Goal: Task Accomplishment & Management: Use online tool/utility

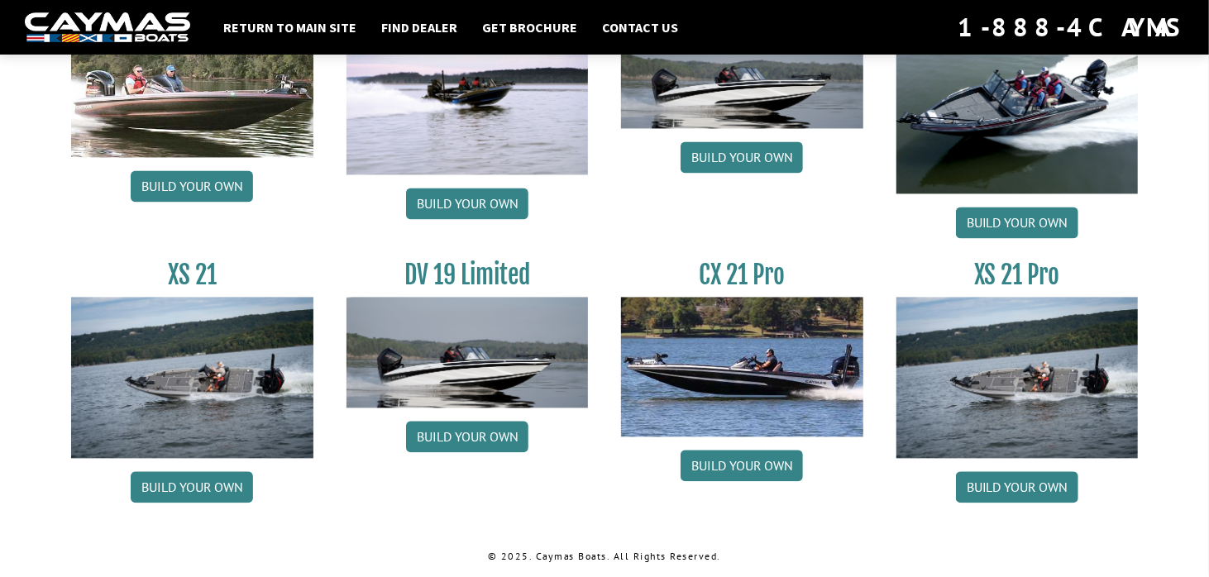
scroll to position [1970, 0]
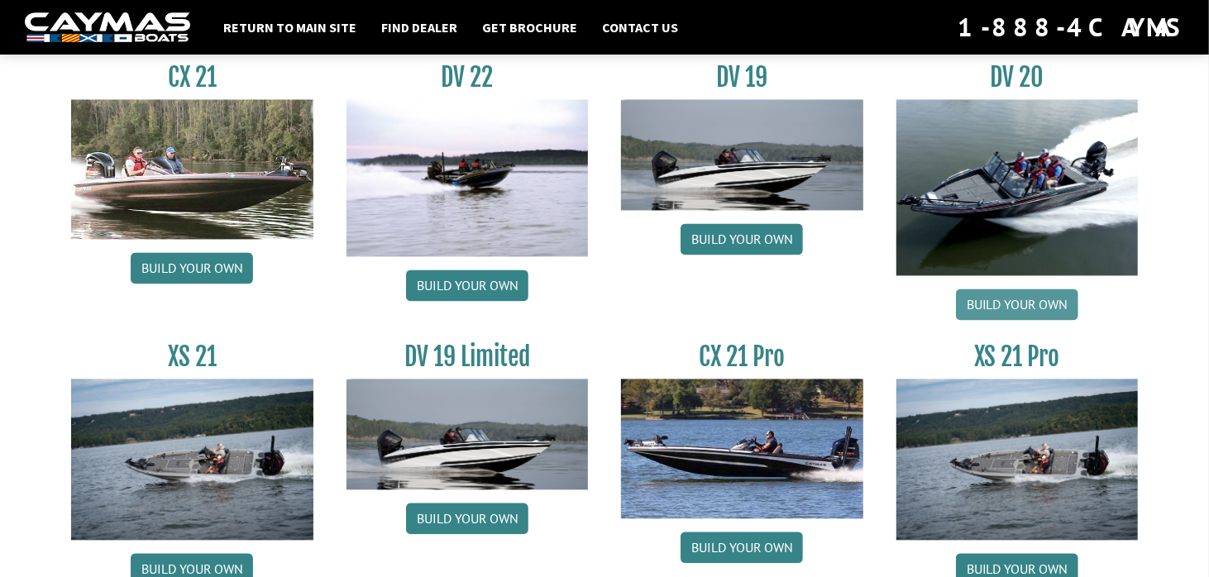
click at [1026, 302] on link "Build your own" at bounding box center [1017, 304] width 122 height 31
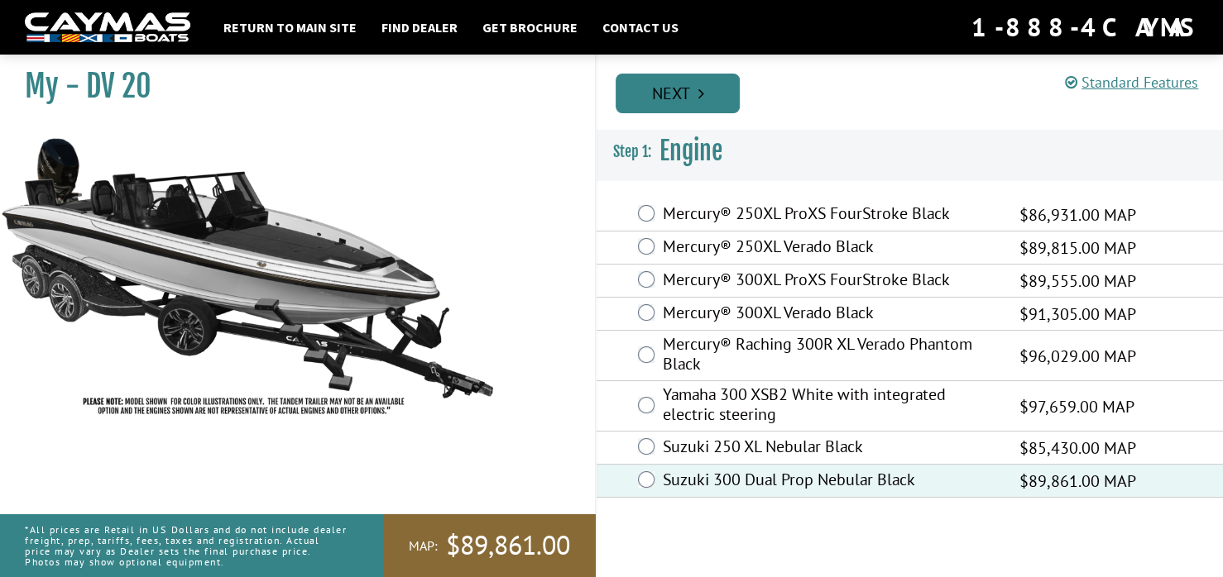
click at [703, 85] on icon "Pagination" at bounding box center [701, 93] width 6 height 17
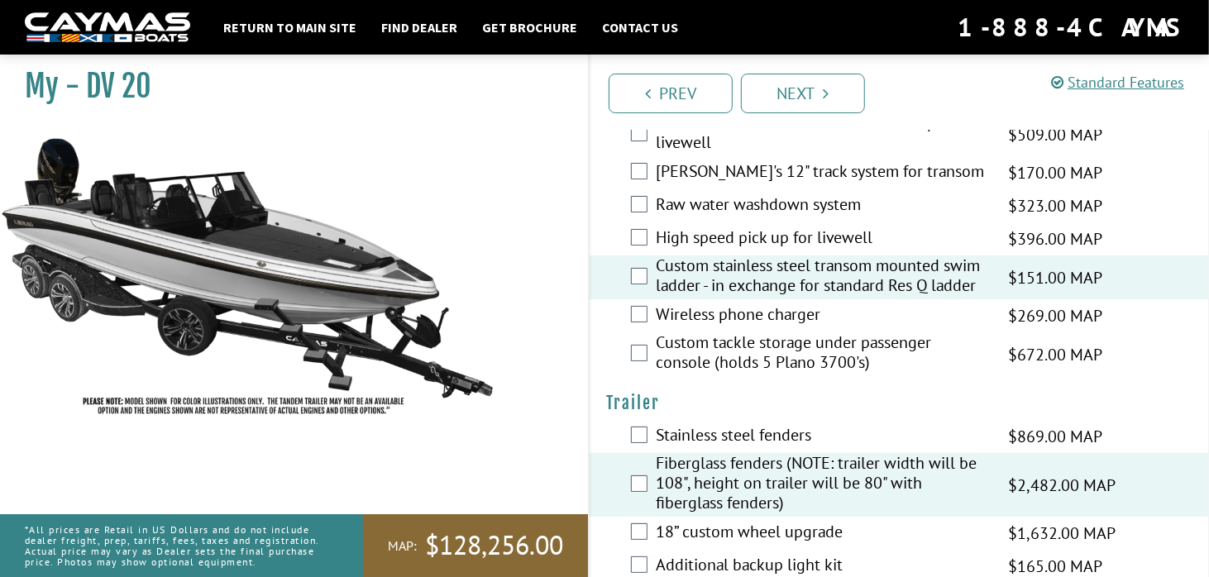
scroll to position [3971, 0]
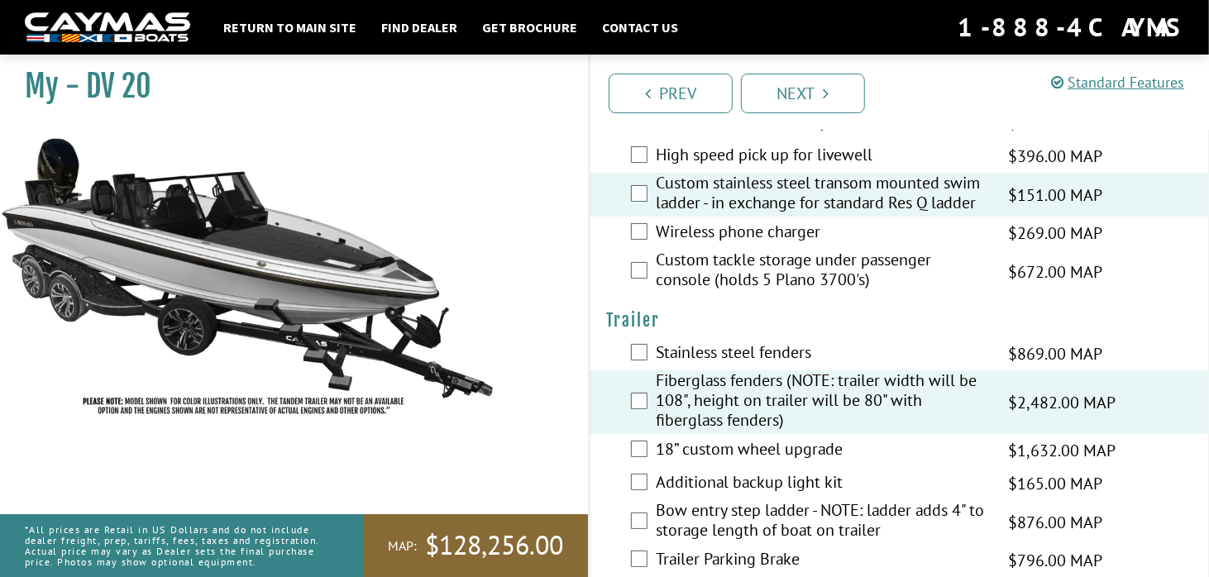
click at [728, 472] on label "Additional backup light kit" at bounding box center [822, 484] width 332 height 24
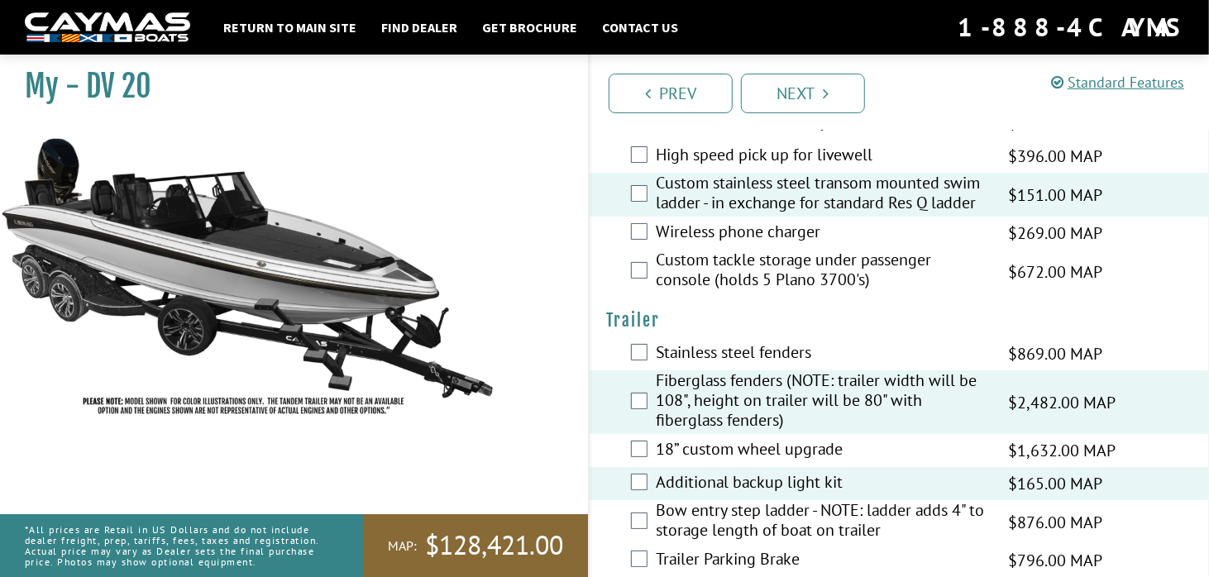
click at [719, 549] on label "Trailer Parking Brake" at bounding box center [822, 561] width 332 height 24
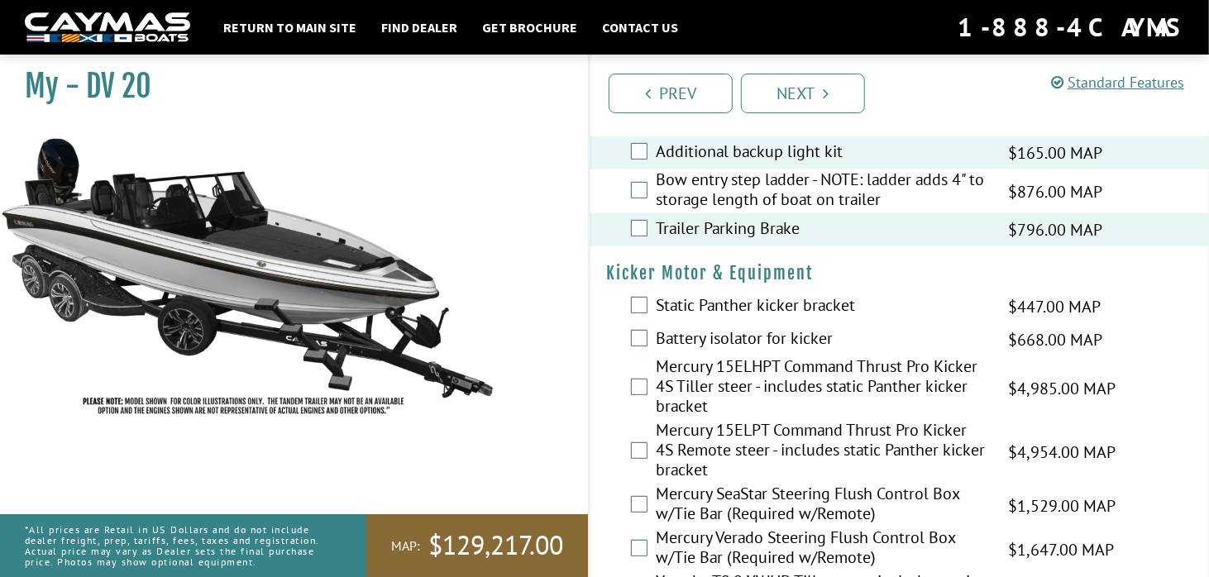
scroll to position [4720, 0]
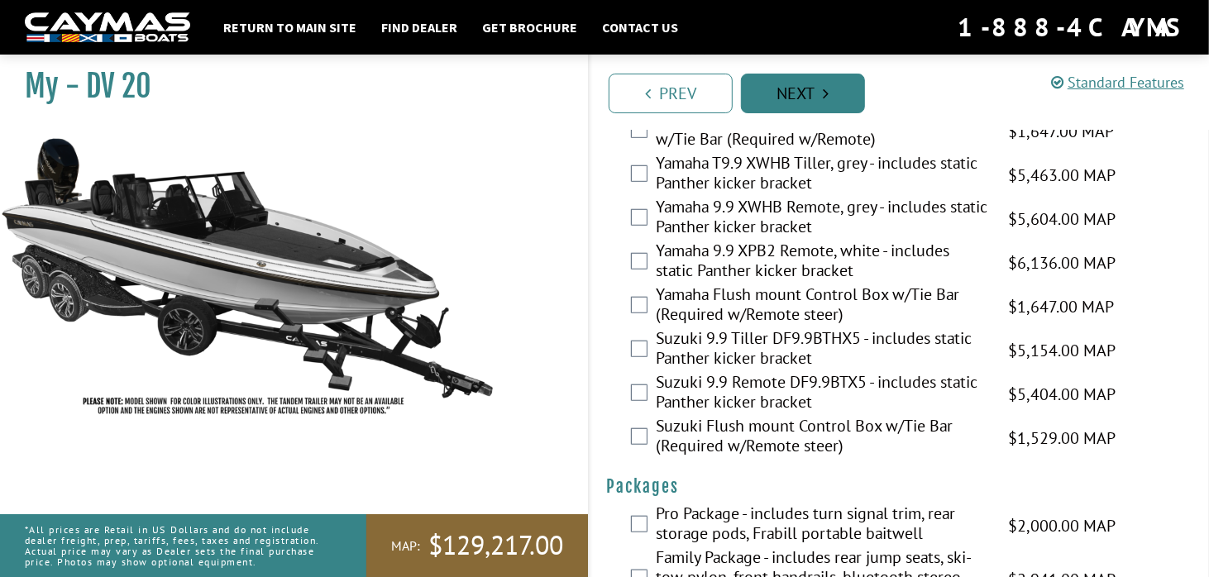
click at [785, 102] on link "Next" at bounding box center [803, 94] width 124 height 40
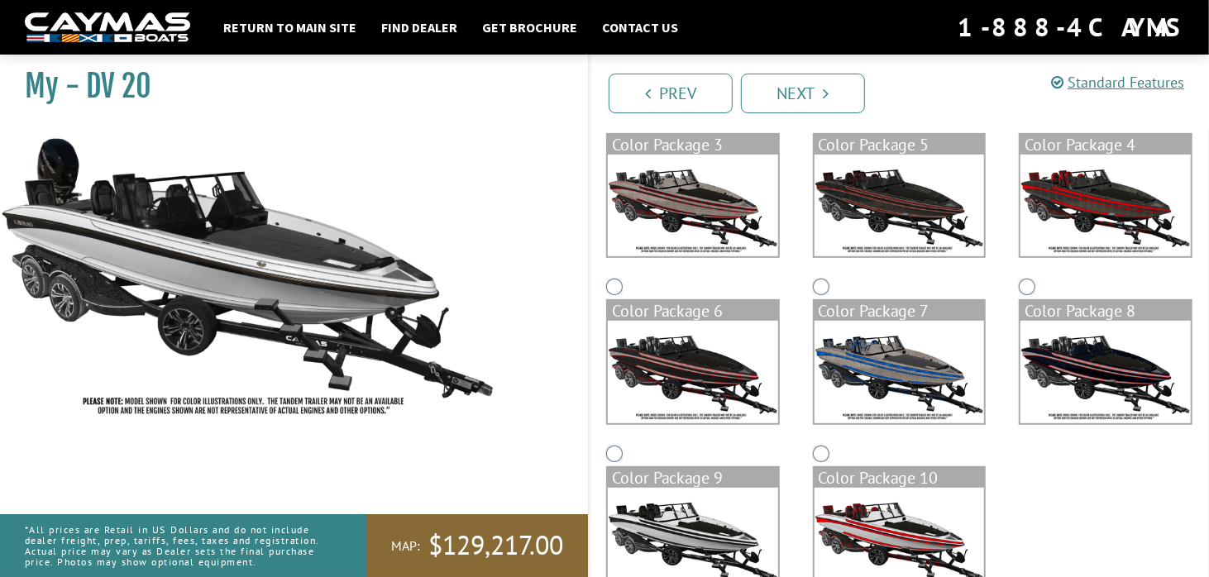
scroll to position [377, 0]
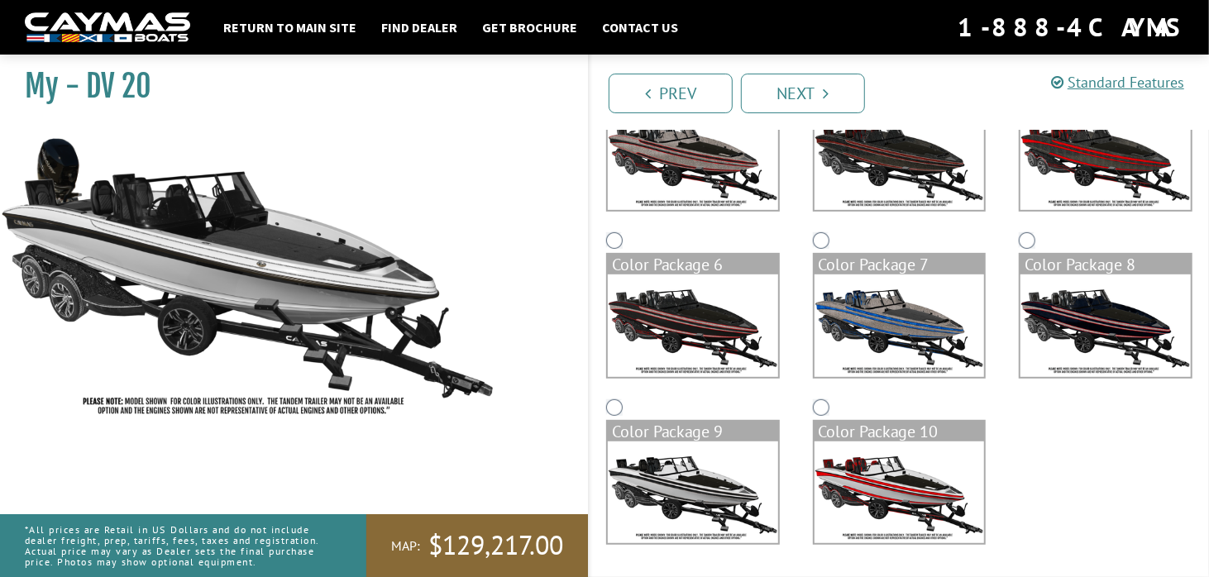
click at [881, 482] on img at bounding box center [900, 493] width 170 height 102
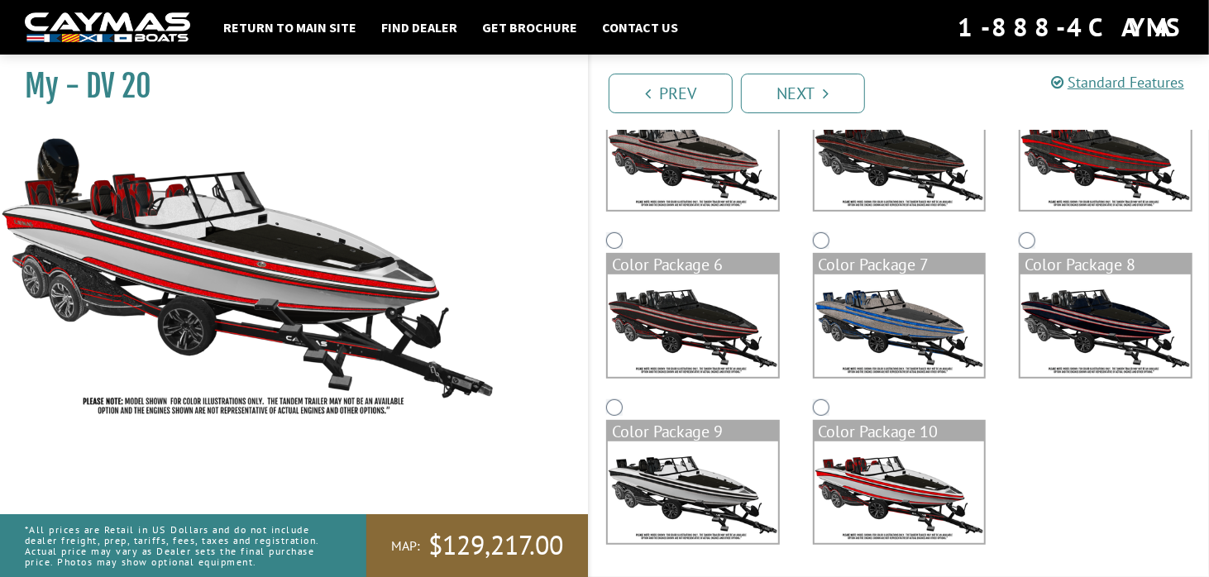
click at [742, 338] on img at bounding box center [693, 326] width 170 height 102
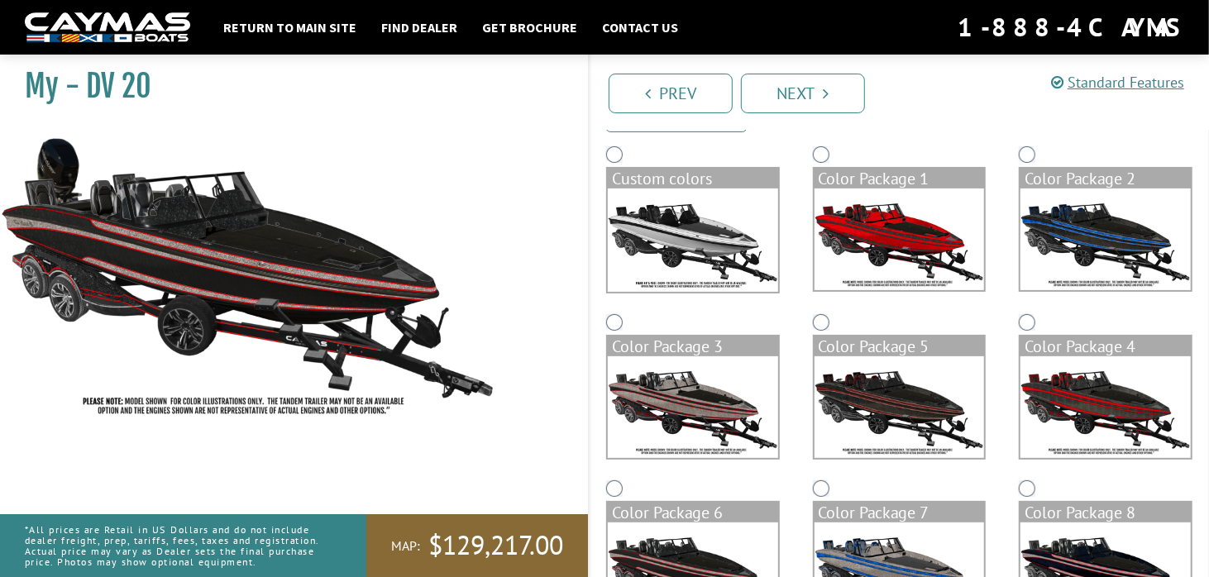
scroll to position [46, 0]
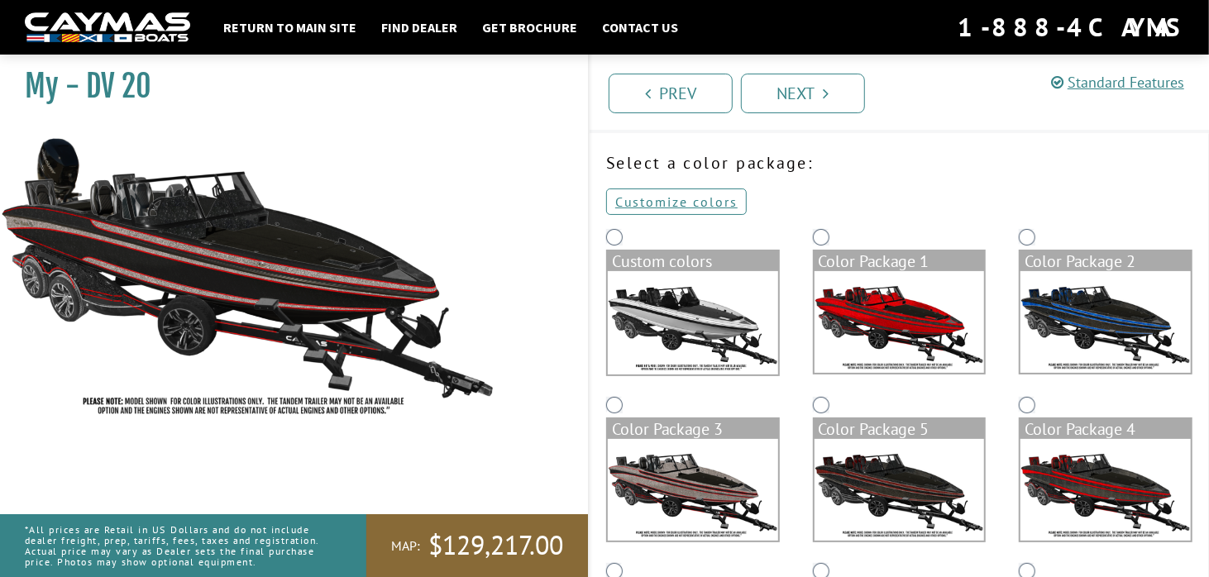
click at [714, 289] on img at bounding box center [693, 322] width 170 height 103
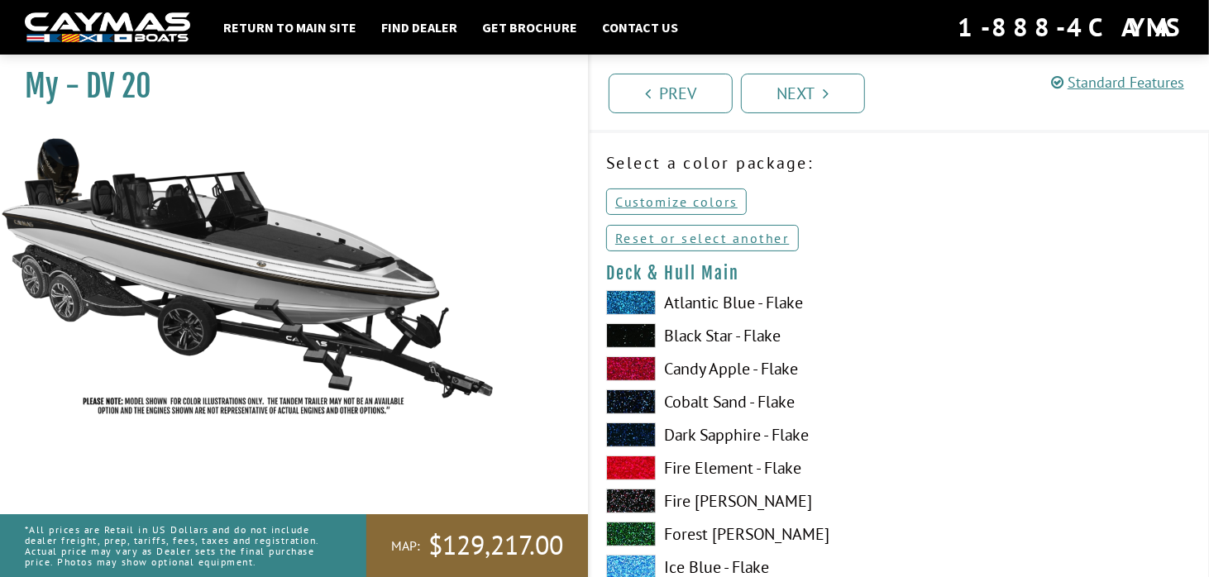
click at [628, 298] on span at bounding box center [631, 302] width 50 height 25
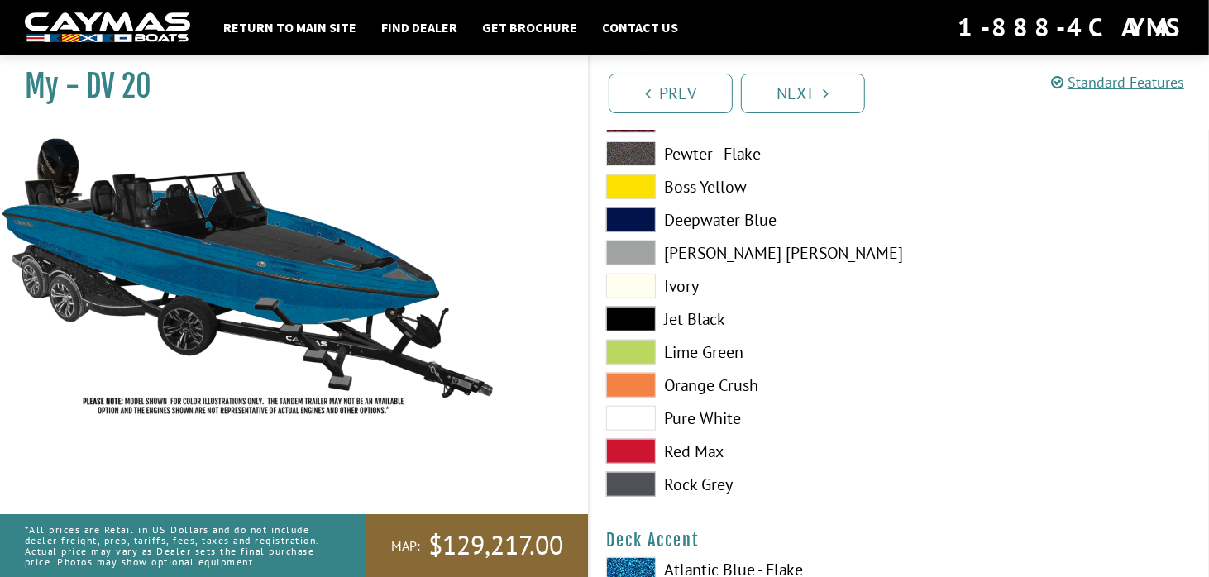
scroll to position [874, 0]
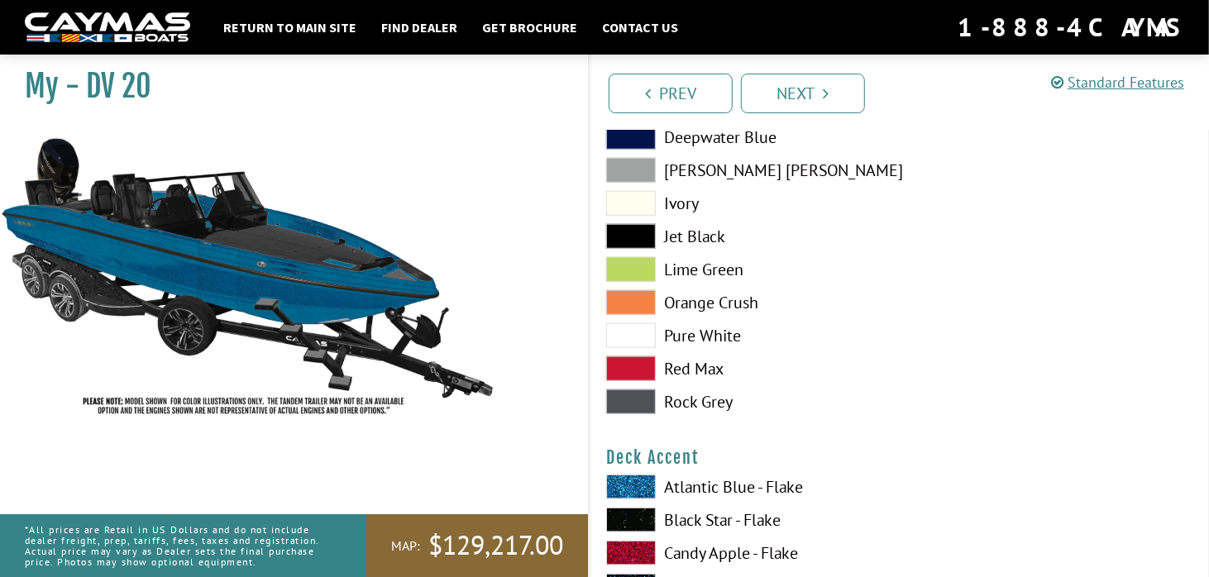
click at [624, 203] on span at bounding box center [631, 203] width 50 height 25
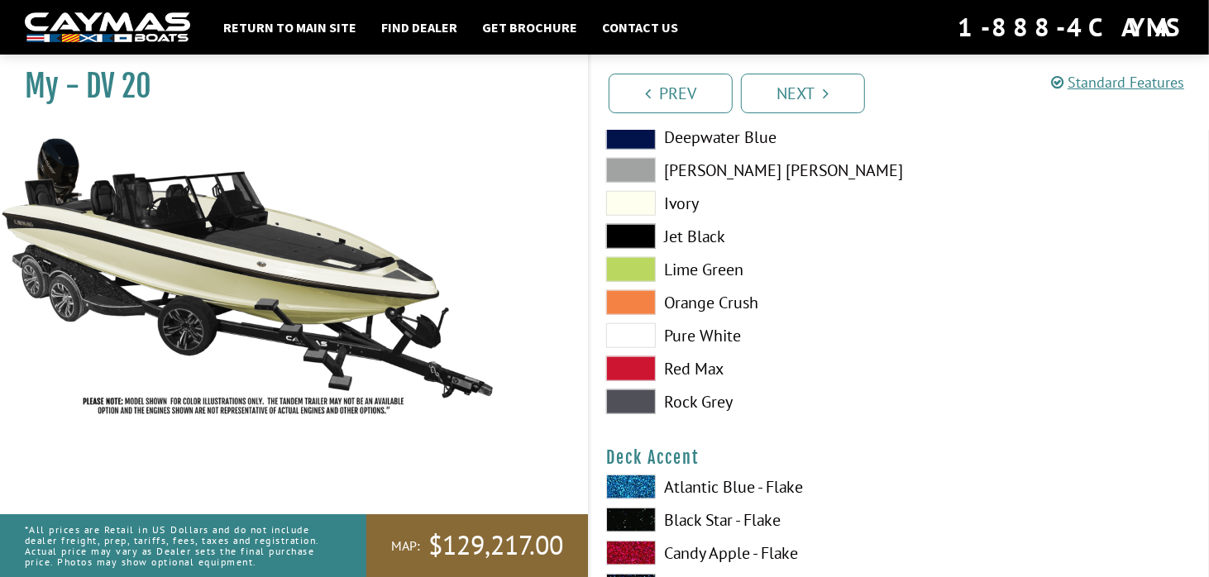
click at [627, 338] on span at bounding box center [631, 335] width 50 height 25
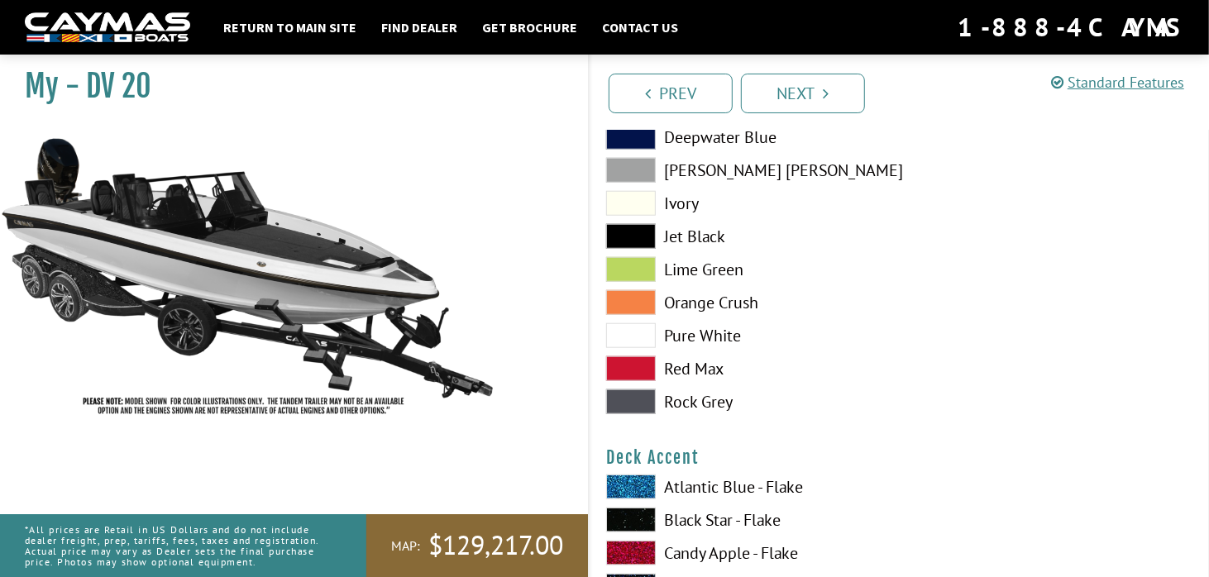
click at [630, 209] on span at bounding box center [631, 203] width 50 height 25
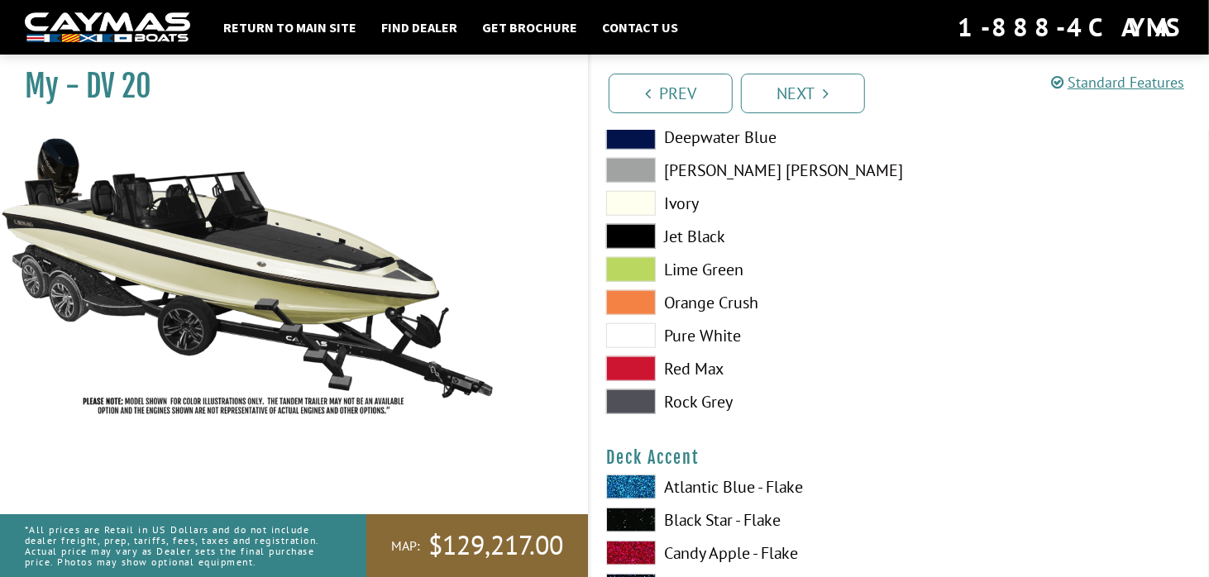
scroll to position [1039, 0]
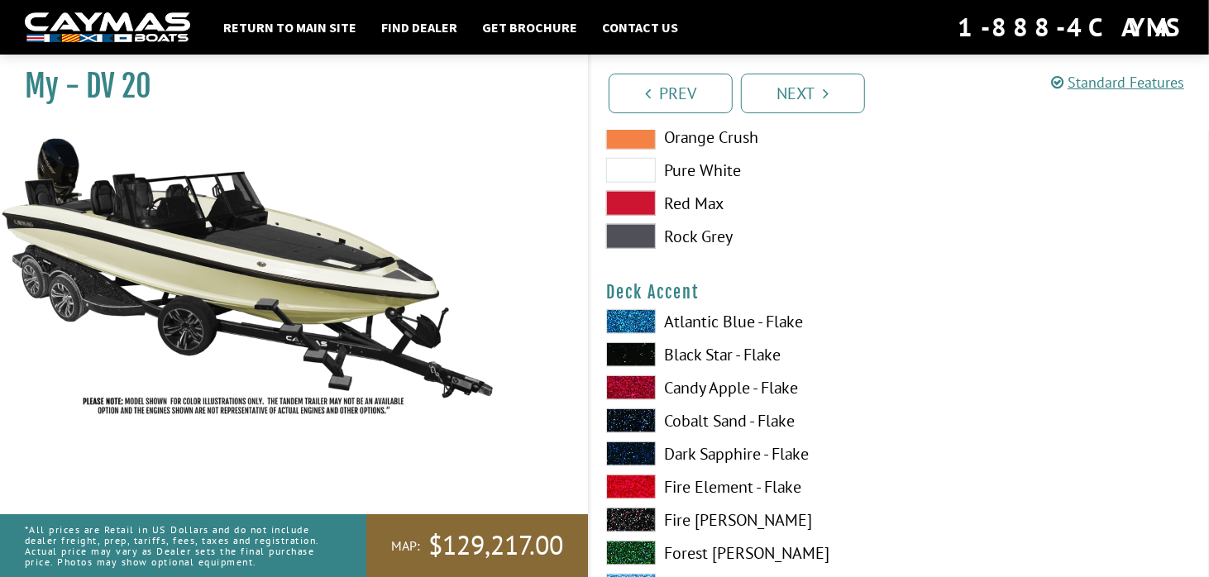
click at [636, 326] on span at bounding box center [631, 321] width 50 height 25
click at [636, 174] on span at bounding box center [631, 170] width 50 height 25
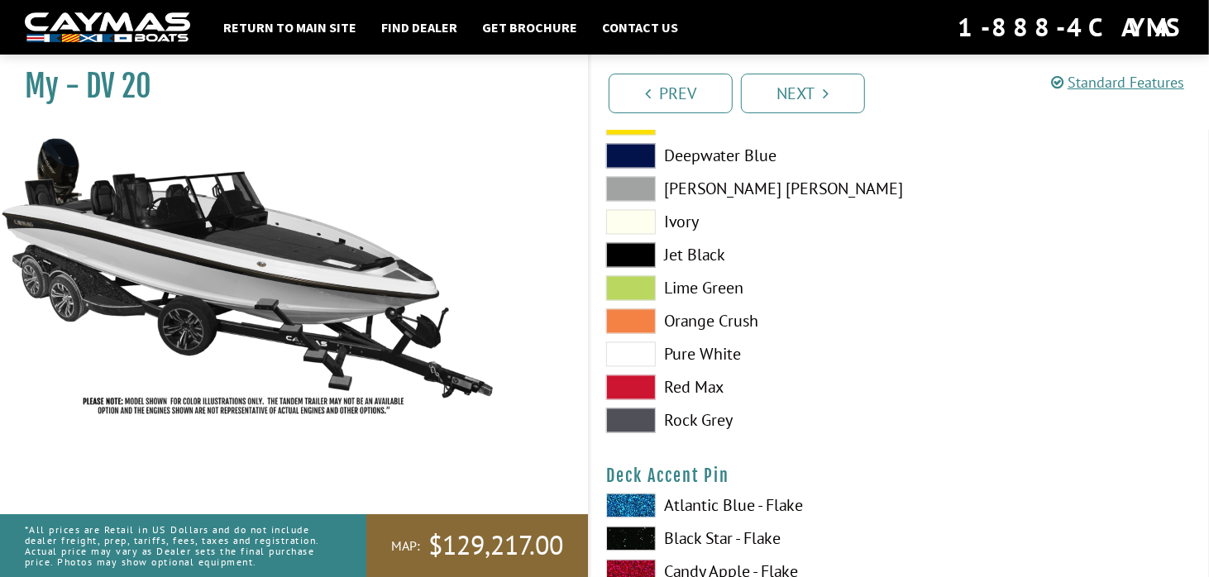
scroll to position [2114, 0]
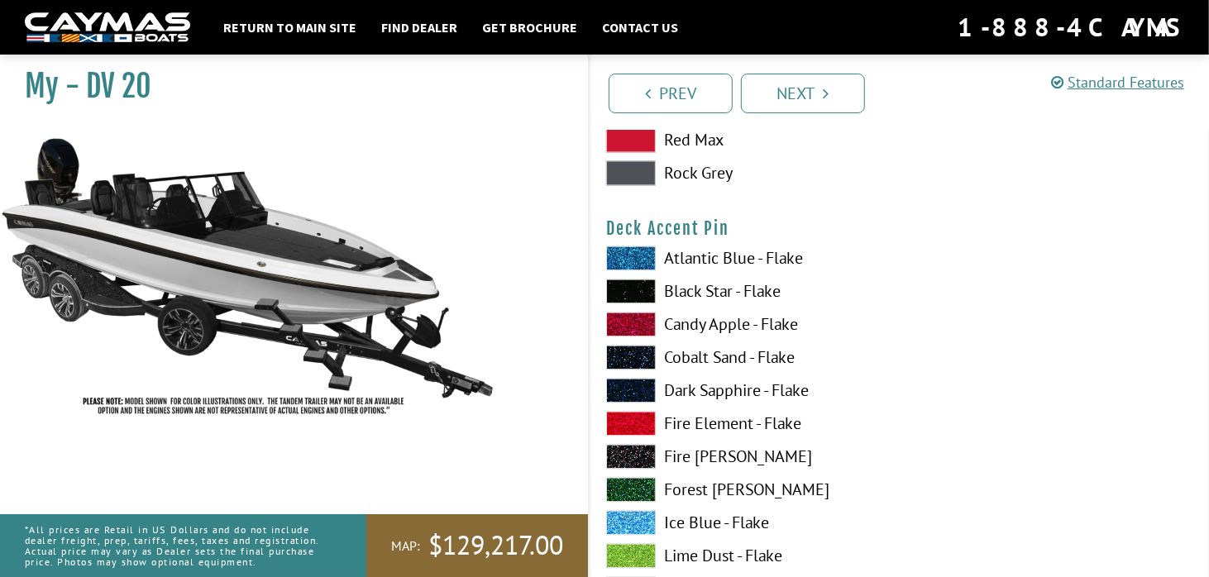
click at [637, 261] on span at bounding box center [631, 258] width 50 height 25
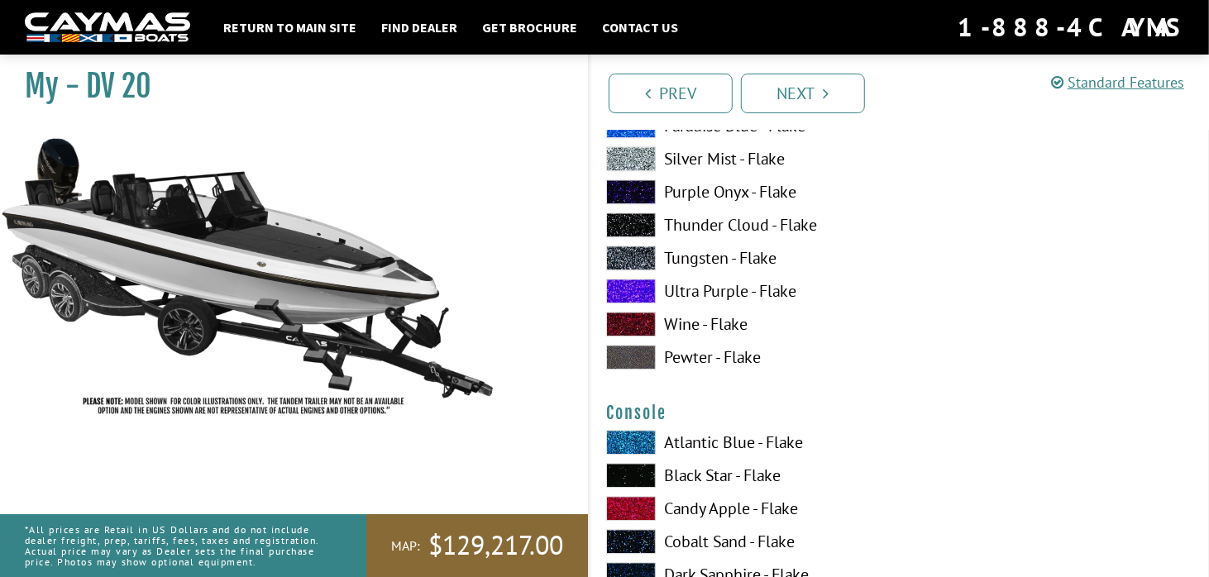
scroll to position [2776, 0]
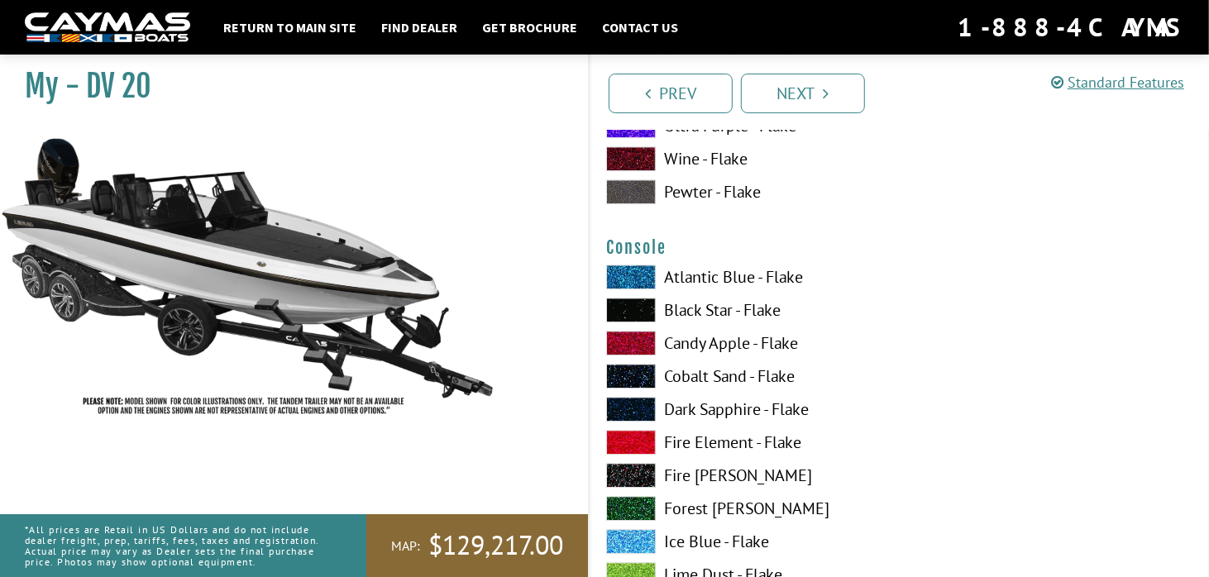
click at [634, 267] on span at bounding box center [631, 277] width 50 height 25
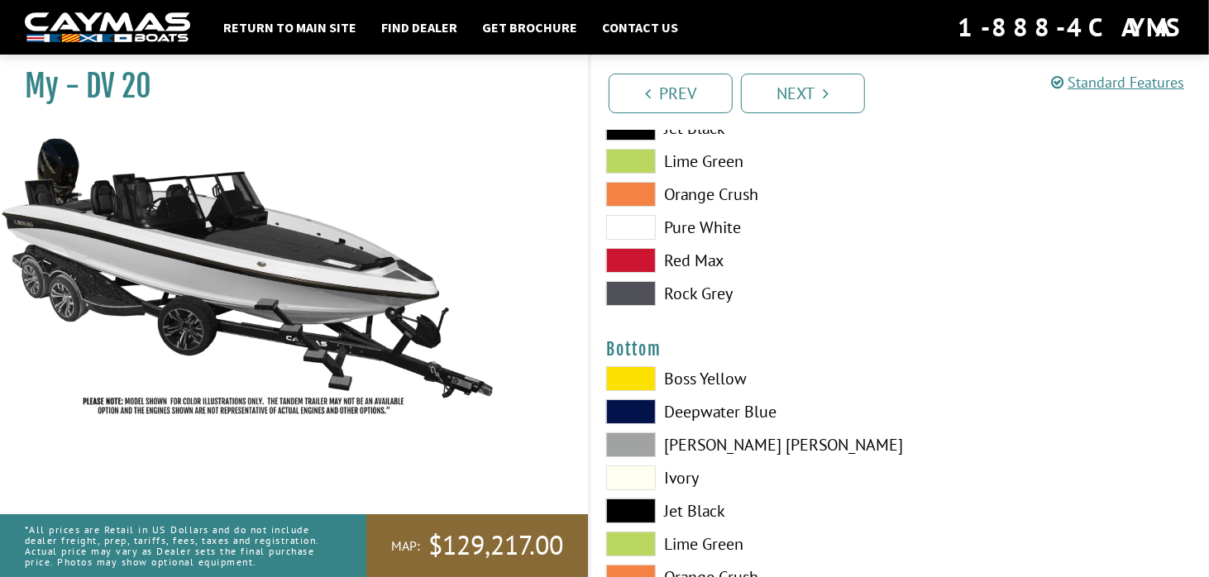
scroll to position [3769, 0]
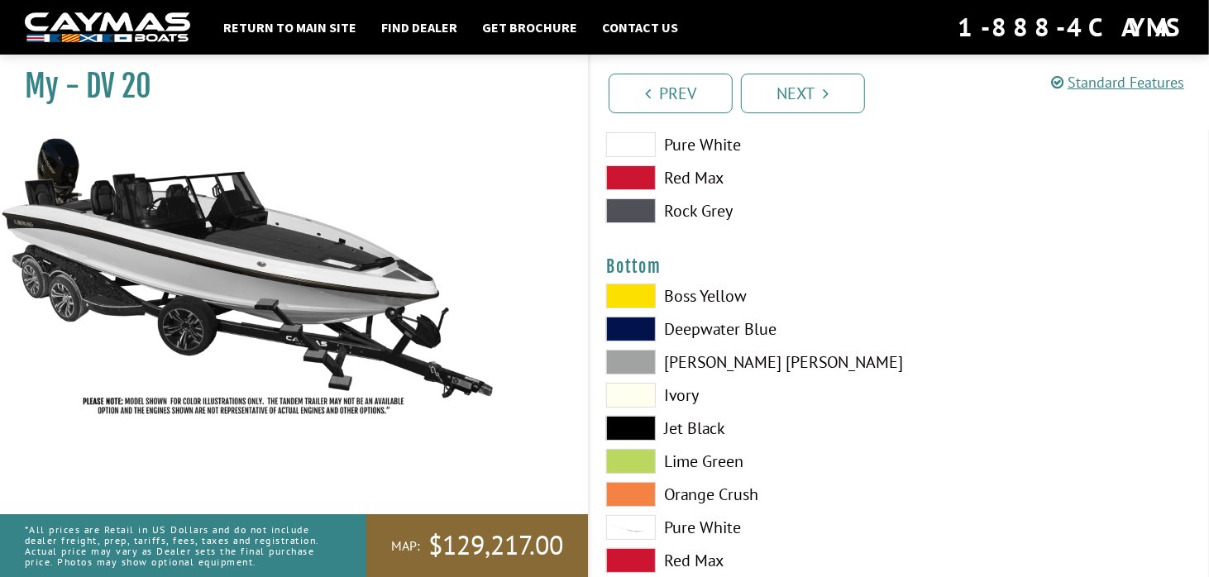
click at [631, 392] on span at bounding box center [631, 395] width 50 height 25
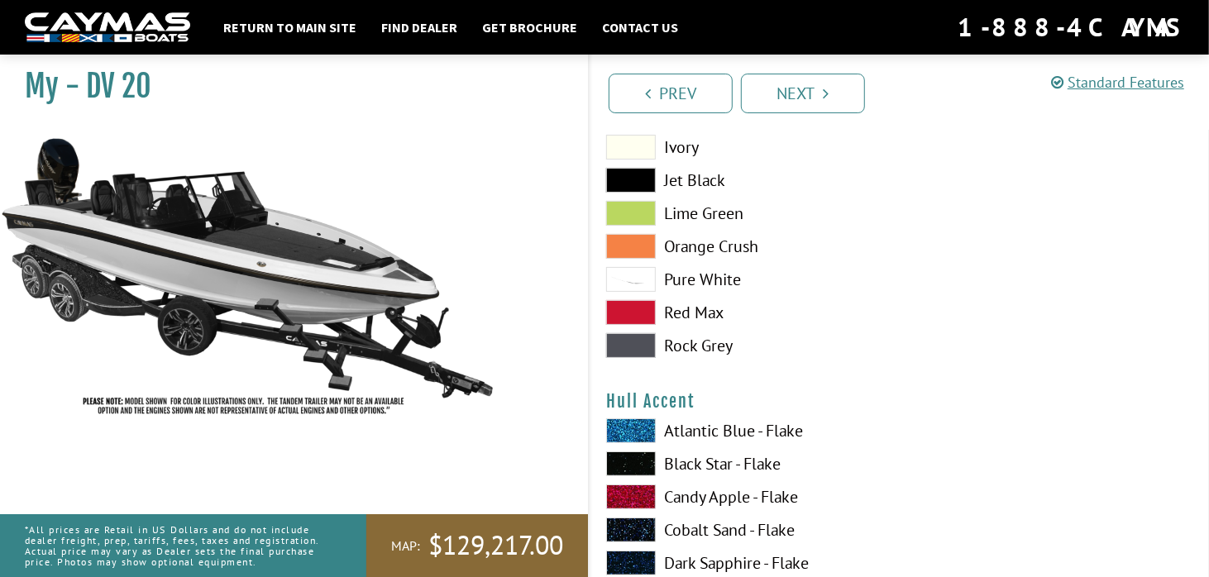
scroll to position [4100, 0]
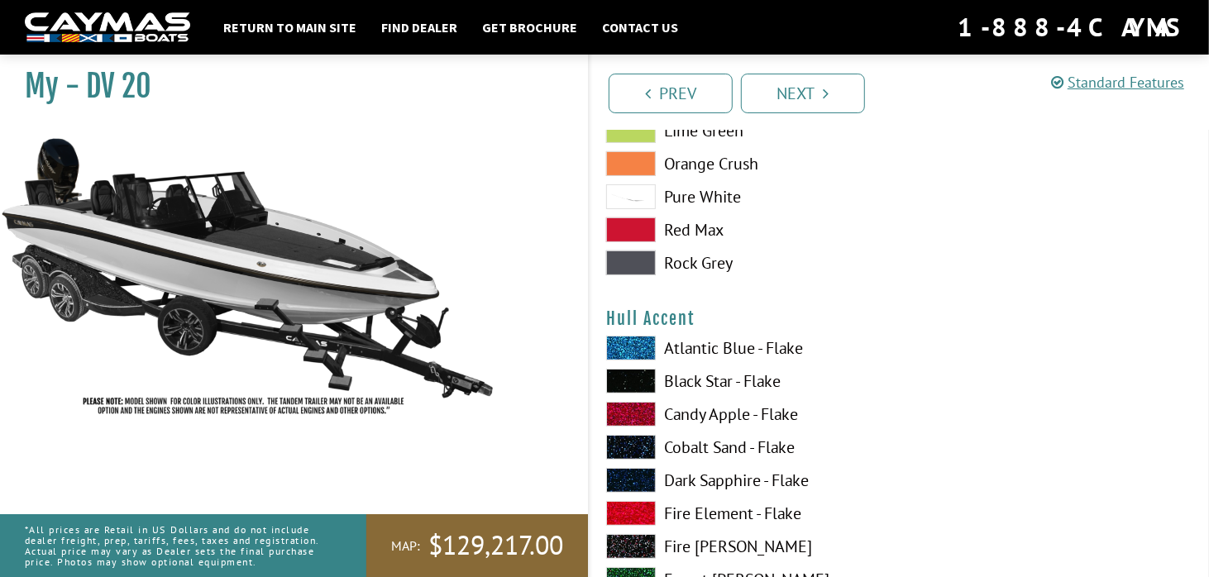
click at [648, 351] on span at bounding box center [631, 348] width 50 height 25
click at [624, 469] on span at bounding box center [631, 480] width 50 height 25
click at [624, 468] on span at bounding box center [631, 480] width 50 height 25
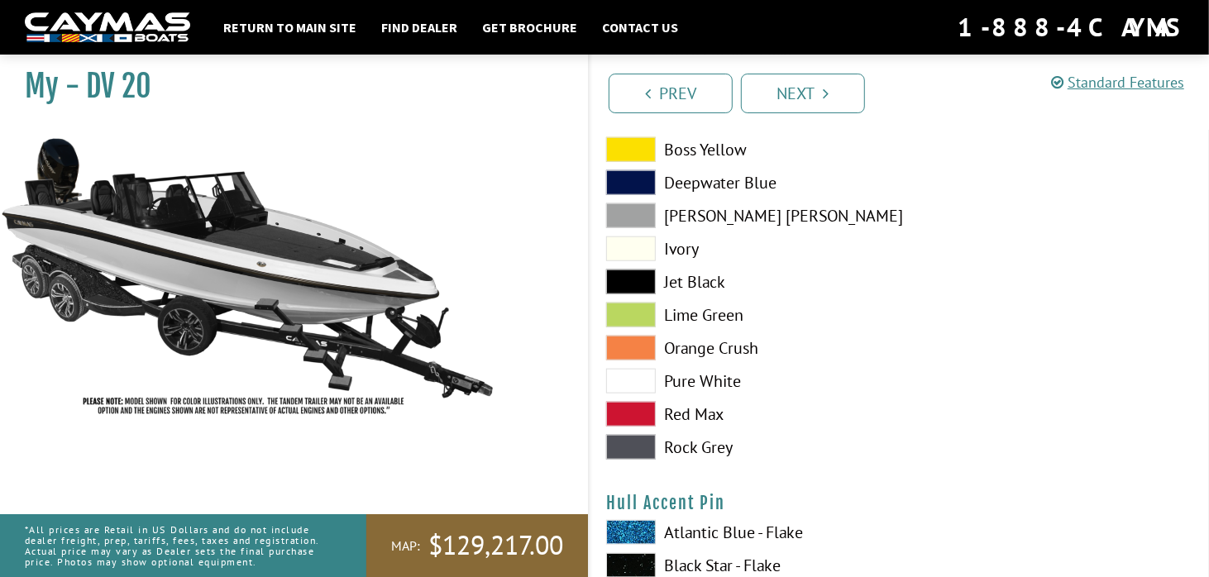
scroll to position [5010, 0]
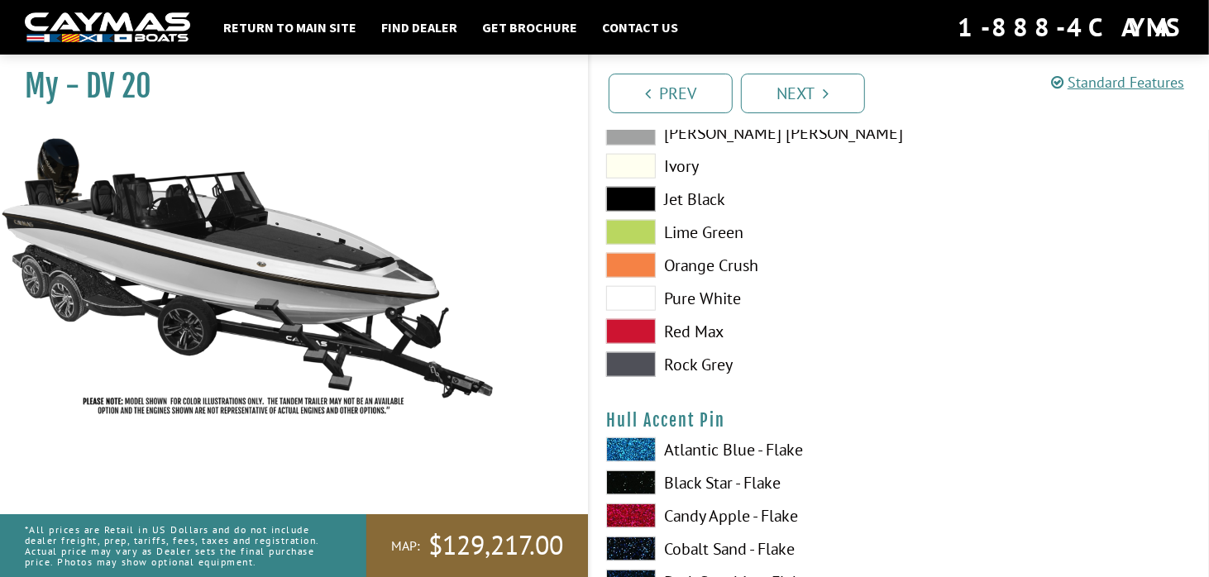
click at [642, 451] on span at bounding box center [631, 450] width 50 height 25
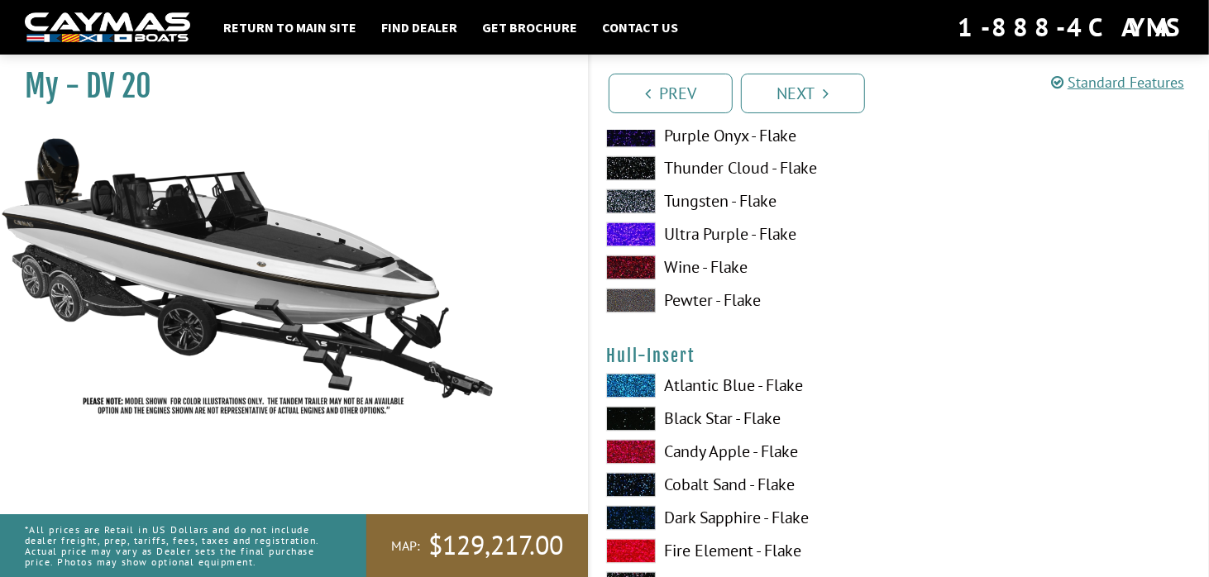
scroll to position [5837, 0]
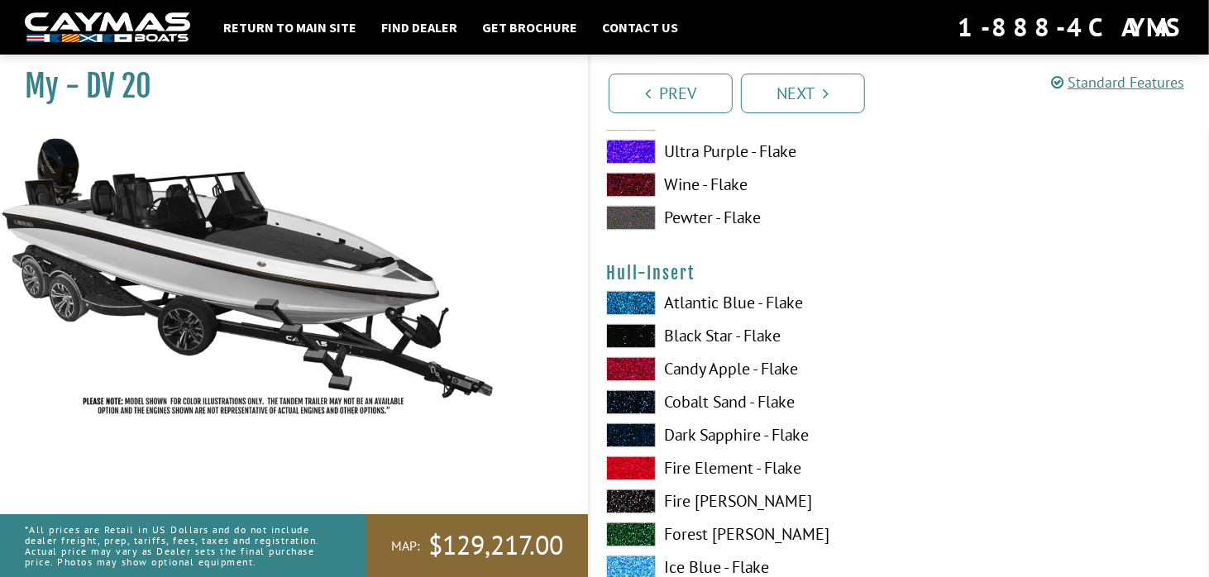
click at [620, 296] on span at bounding box center [631, 303] width 50 height 25
click at [624, 335] on span at bounding box center [631, 336] width 50 height 25
click at [625, 434] on span at bounding box center [631, 436] width 50 height 25
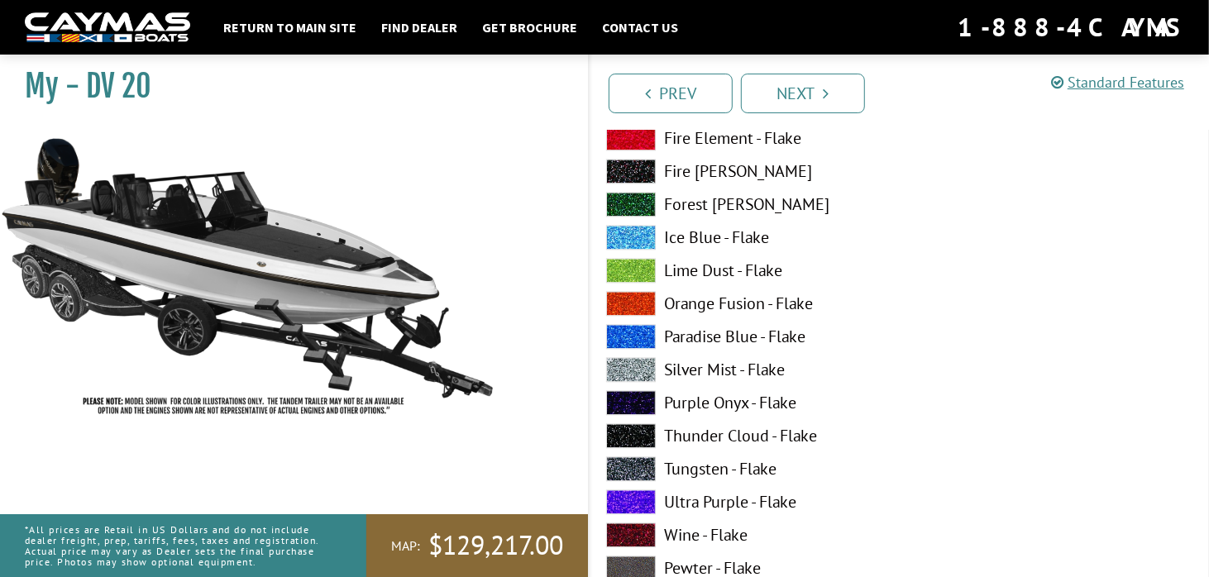
scroll to position [6416, 0]
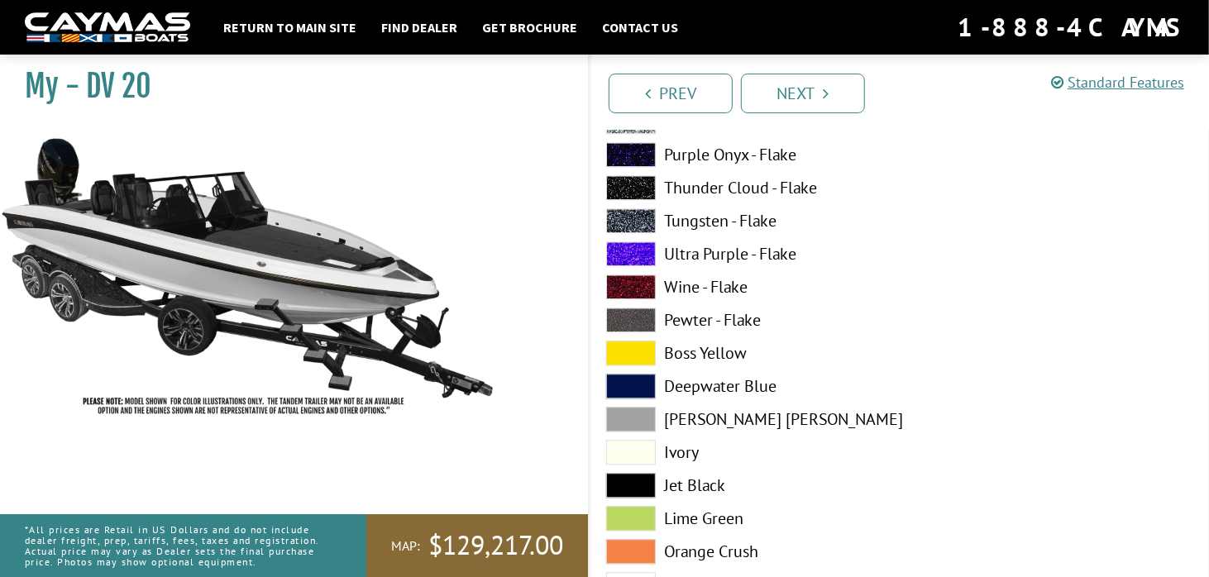
click at [623, 473] on span at bounding box center [631, 485] width 50 height 25
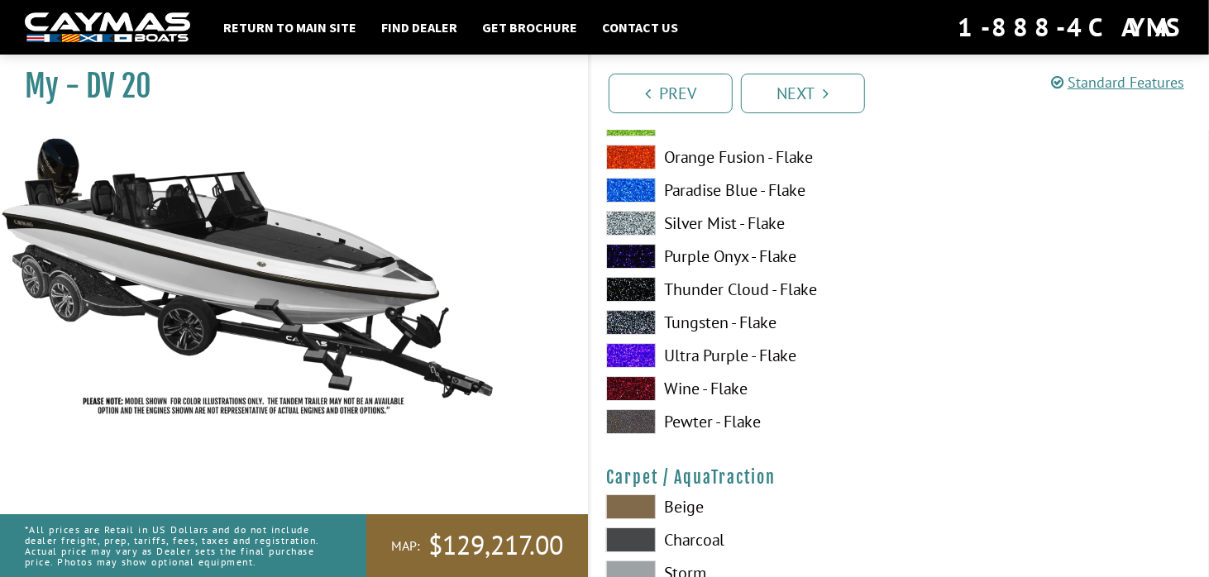
scroll to position [7409, 0]
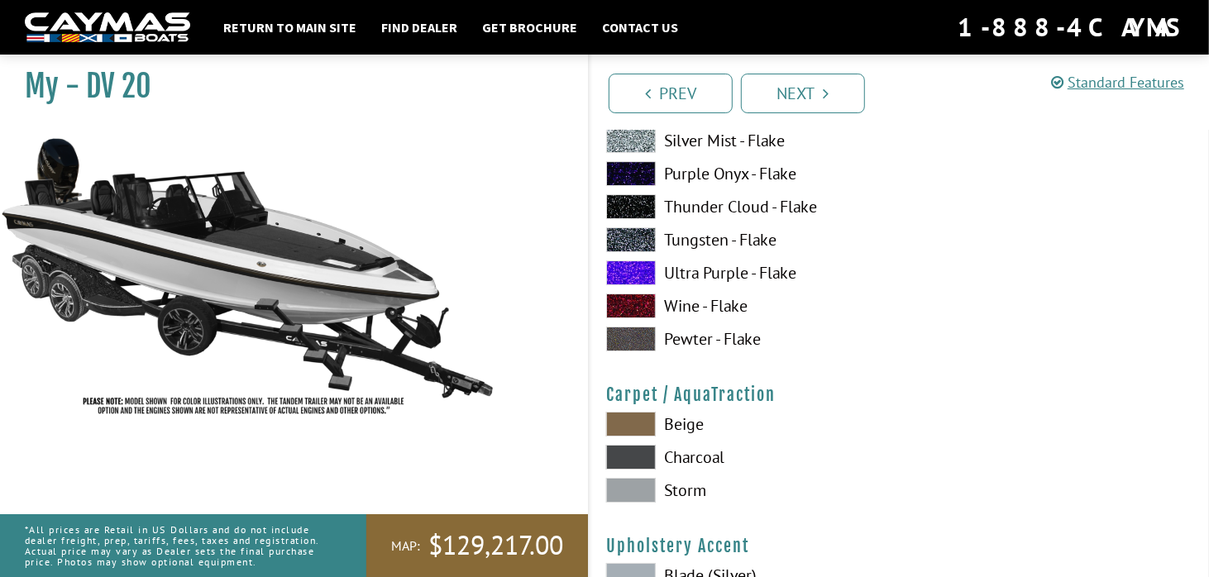
click at [634, 327] on span at bounding box center [631, 339] width 50 height 25
click at [630, 451] on span at bounding box center [631, 457] width 50 height 25
click at [630, 494] on span at bounding box center [631, 490] width 50 height 25
click at [636, 460] on span at bounding box center [631, 457] width 50 height 25
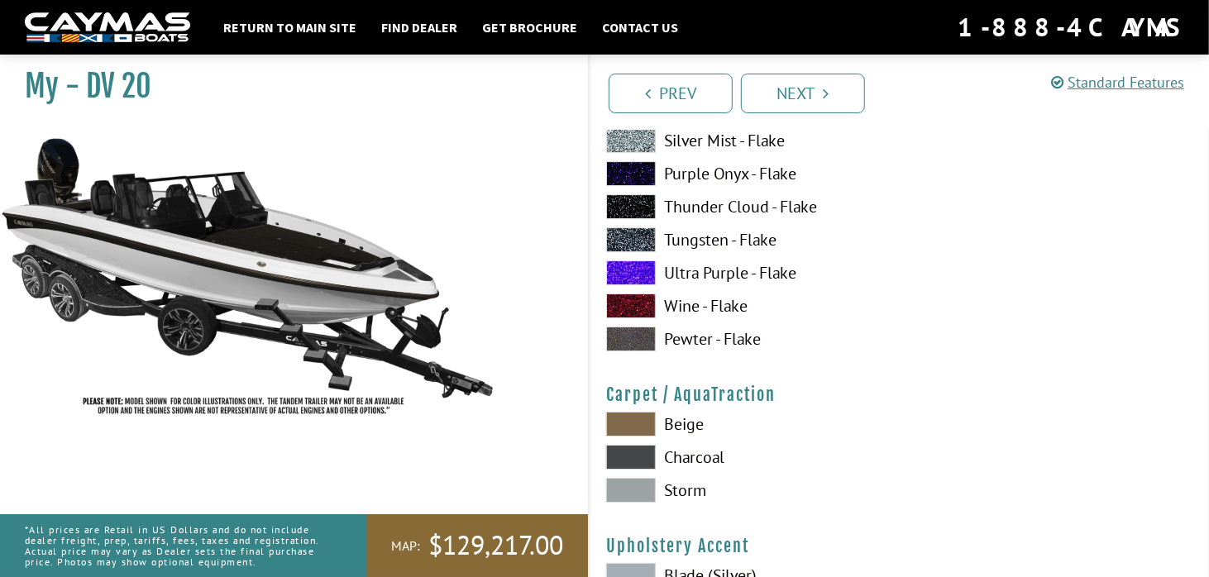
click at [639, 421] on span at bounding box center [631, 424] width 50 height 25
click at [636, 454] on span at bounding box center [631, 457] width 50 height 25
click at [635, 487] on span at bounding box center [631, 490] width 50 height 25
click at [637, 464] on span at bounding box center [631, 457] width 50 height 25
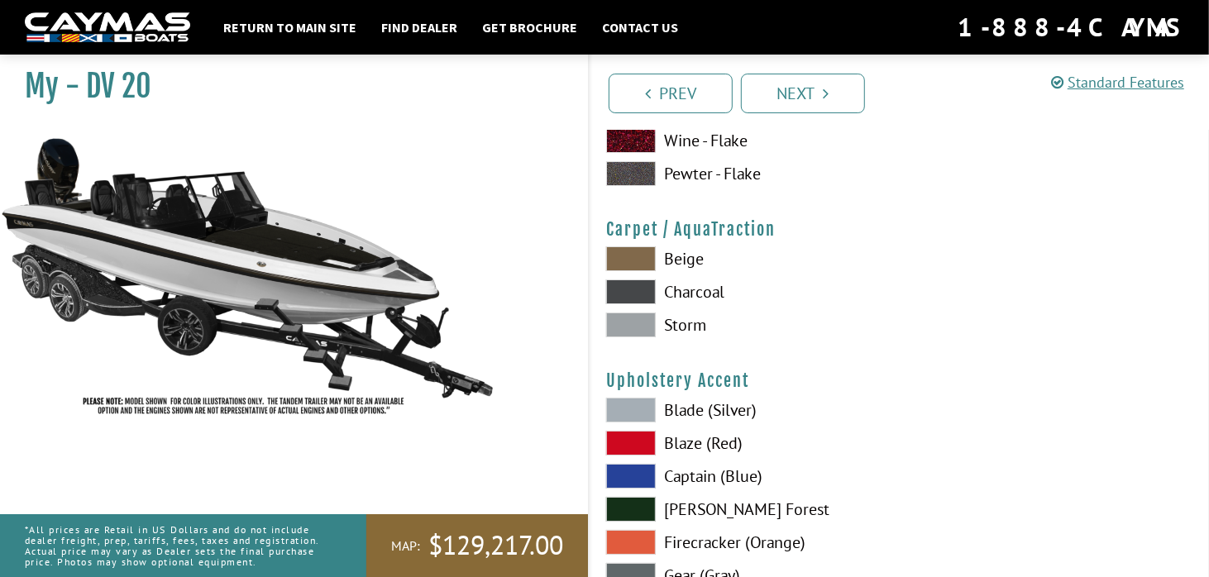
click at [630, 401] on span at bounding box center [631, 410] width 50 height 25
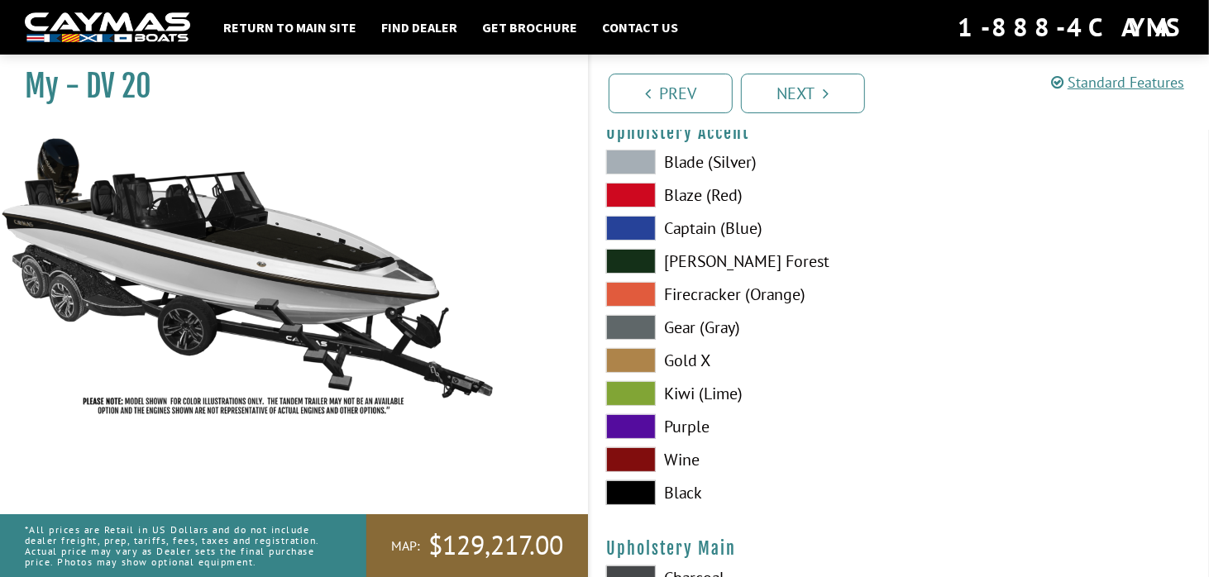
scroll to position [7988, 0]
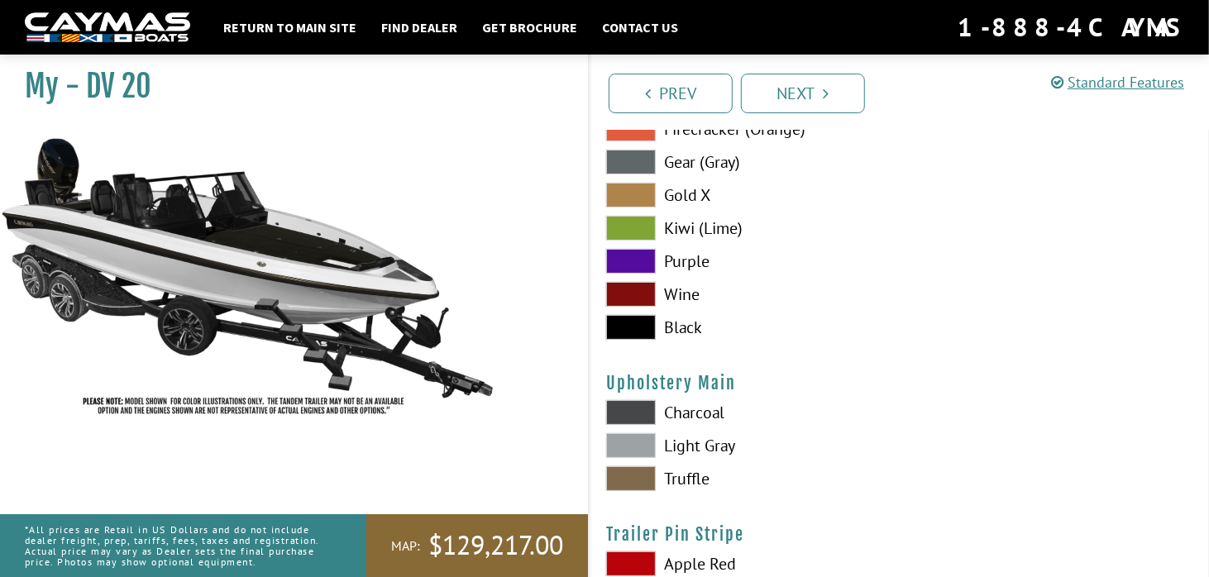
click at [630, 401] on span at bounding box center [631, 412] width 50 height 25
click at [634, 440] on span at bounding box center [631, 445] width 50 height 25
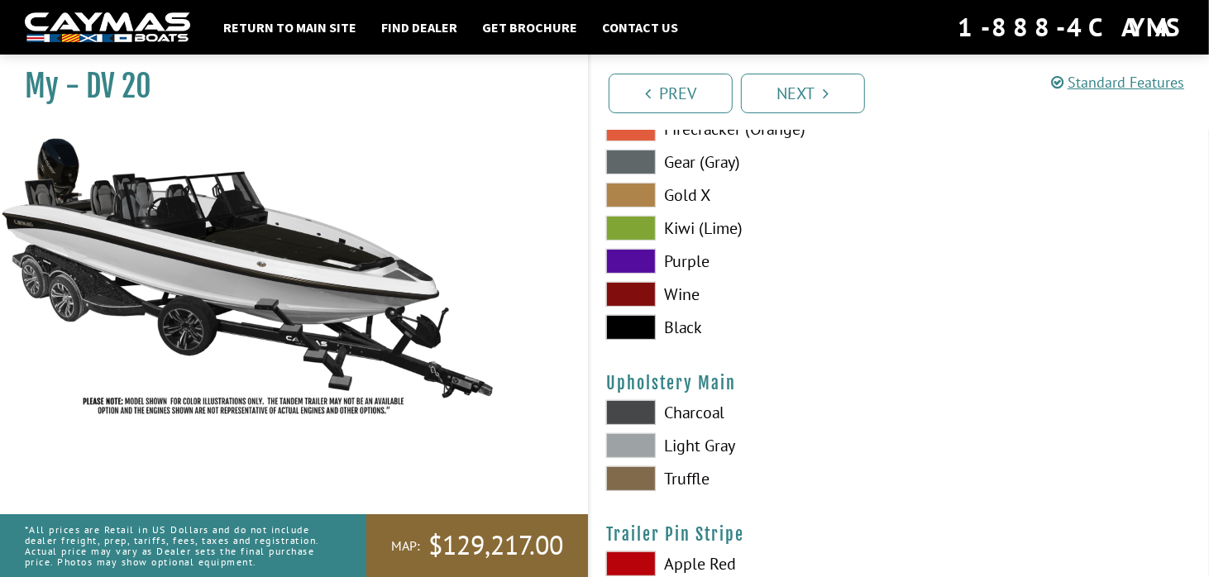
click at [634, 440] on span at bounding box center [631, 445] width 50 height 25
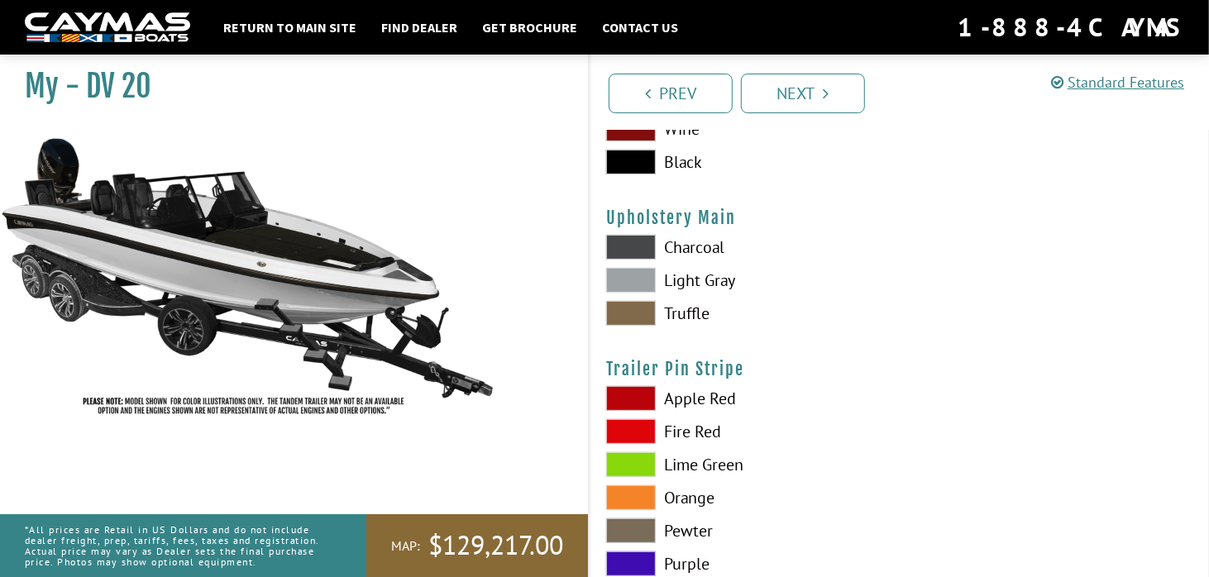
click at [649, 400] on span at bounding box center [631, 398] width 50 height 25
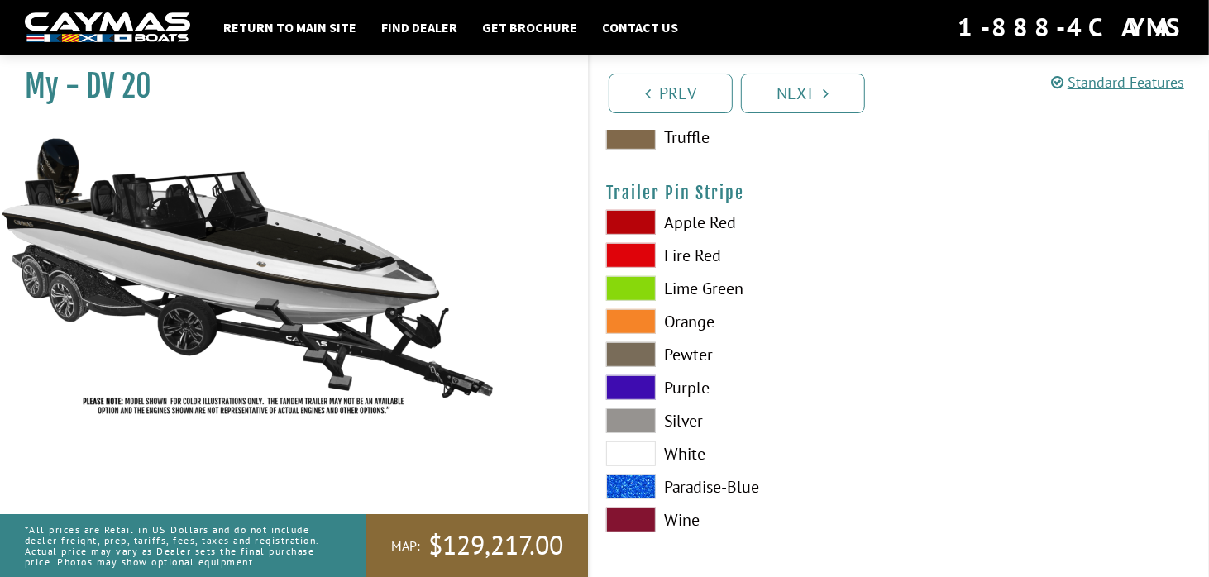
click at [641, 512] on span at bounding box center [631, 520] width 50 height 25
click at [792, 93] on link "Next" at bounding box center [803, 94] width 124 height 40
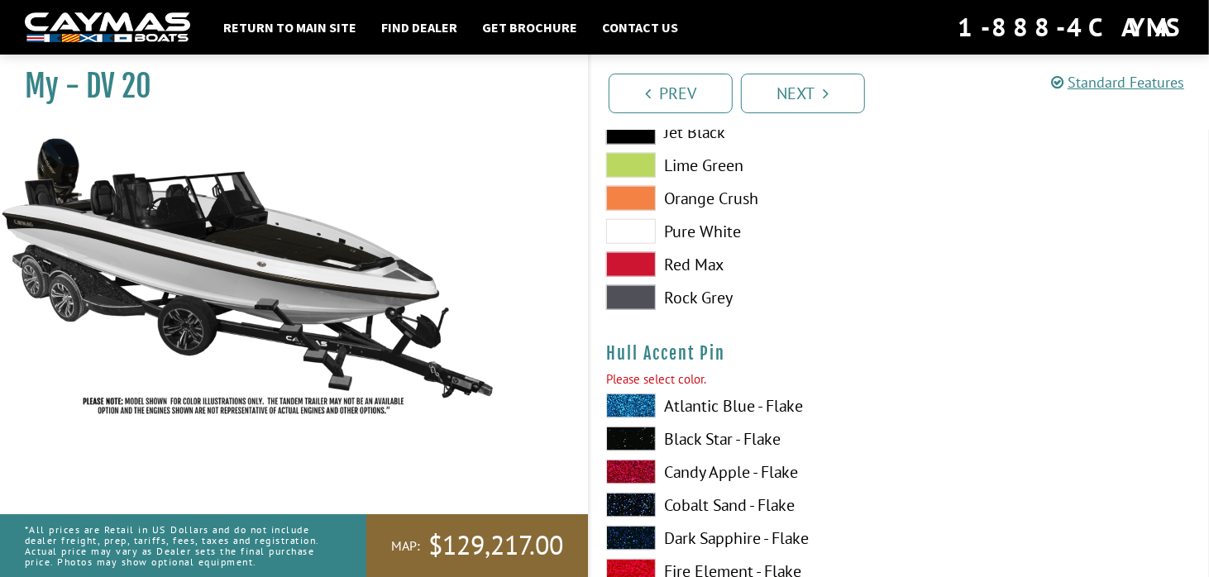
scroll to position [1183, 0]
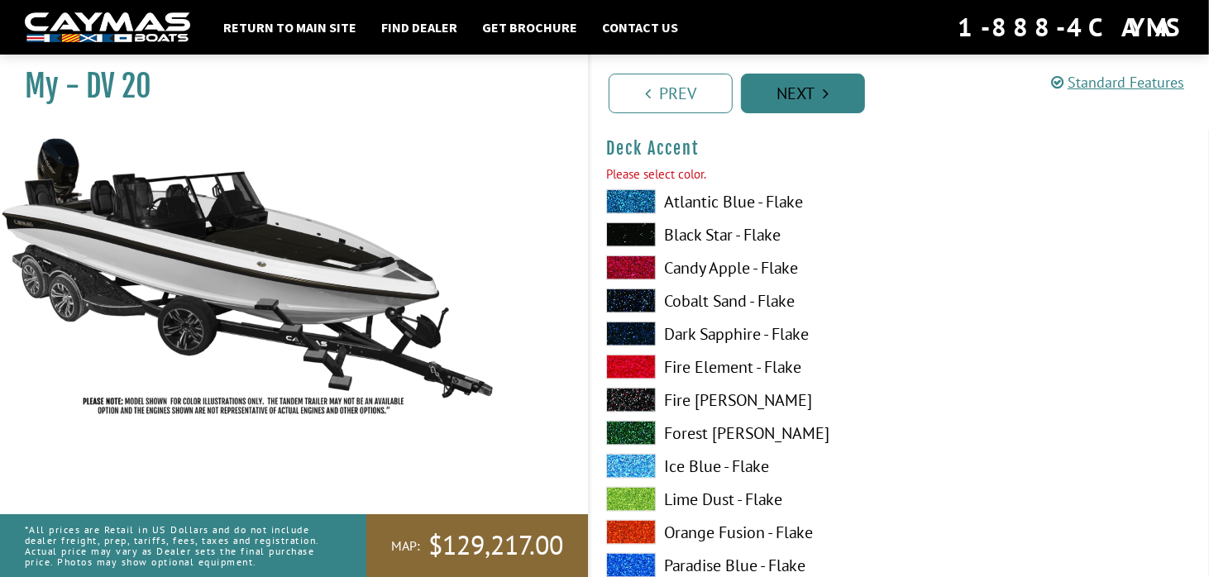
click at [782, 89] on link "Next" at bounding box center [803, 94] width 124 height 40
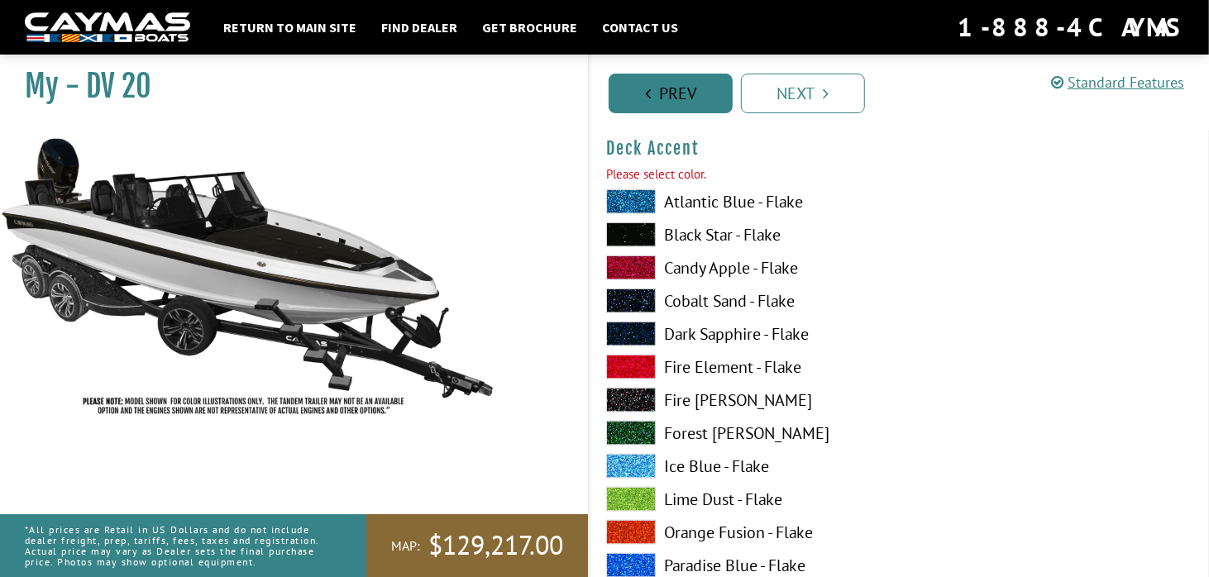
click at [662, 93] on link "Prev" at bounding box center [671, 94] width 124 height 40
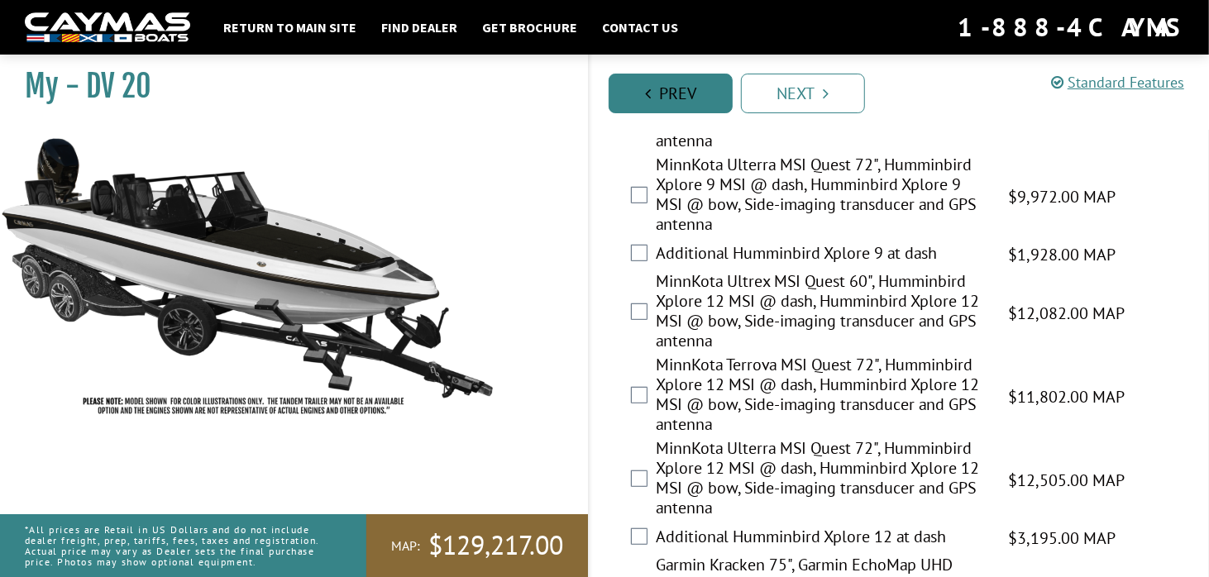
scroll to position [0, 0]
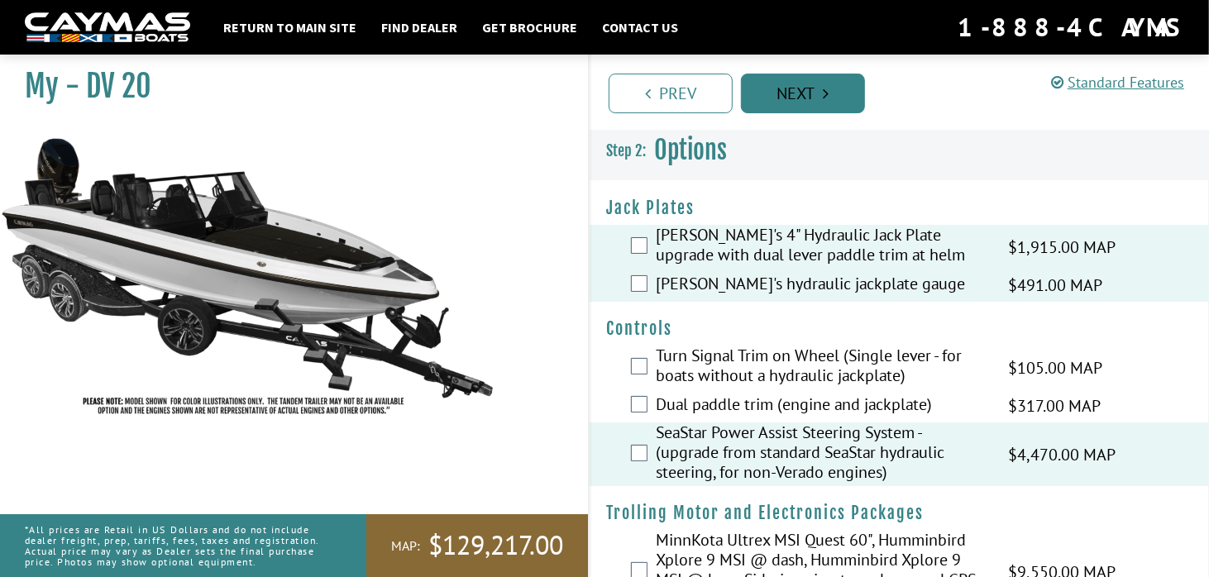
click at [780, 93] on link "Next" at bounding box center [803, 94] width 124 height 40
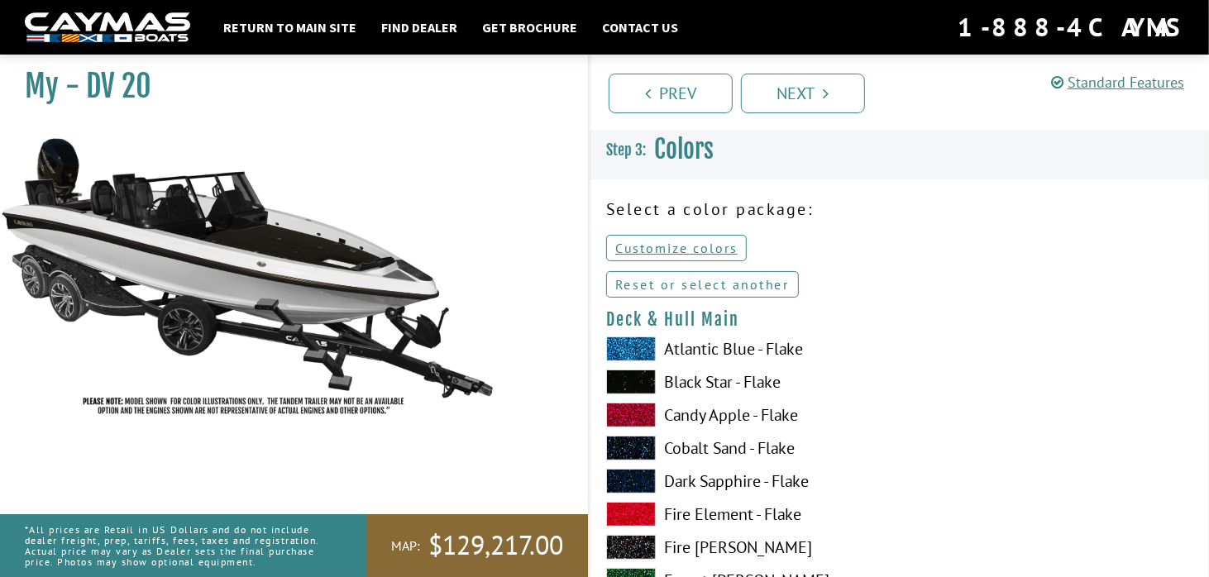
click at [760, 286] on link "Reset or select another" at bounding box center [702, 284] width 193 height 26
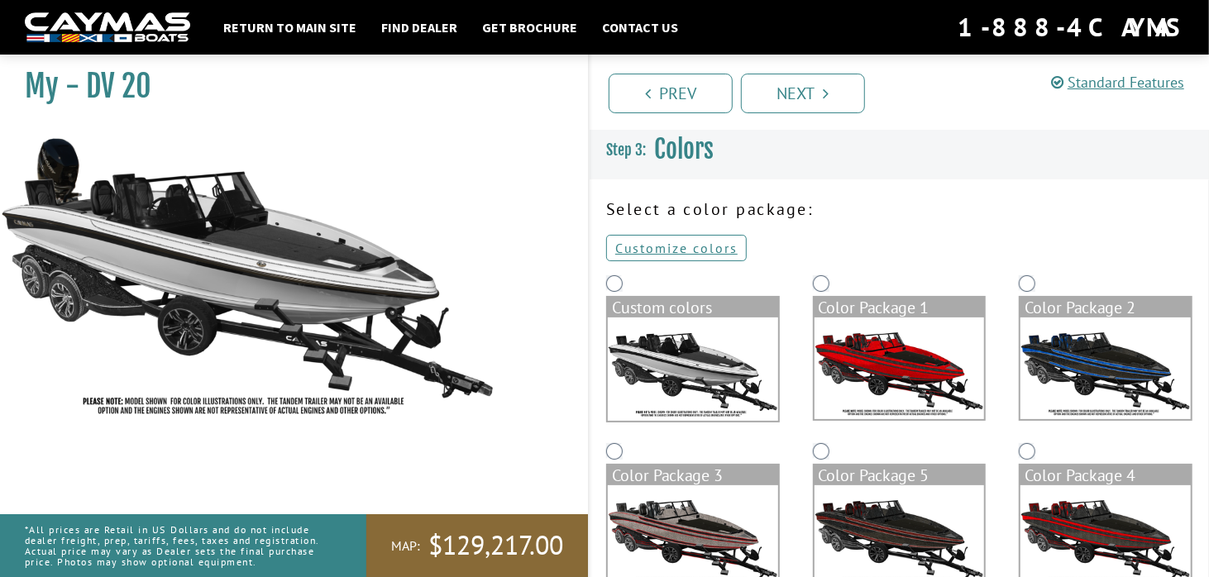
click at [689, 357] on img at bounding box center [693, 369] width 170 height 103
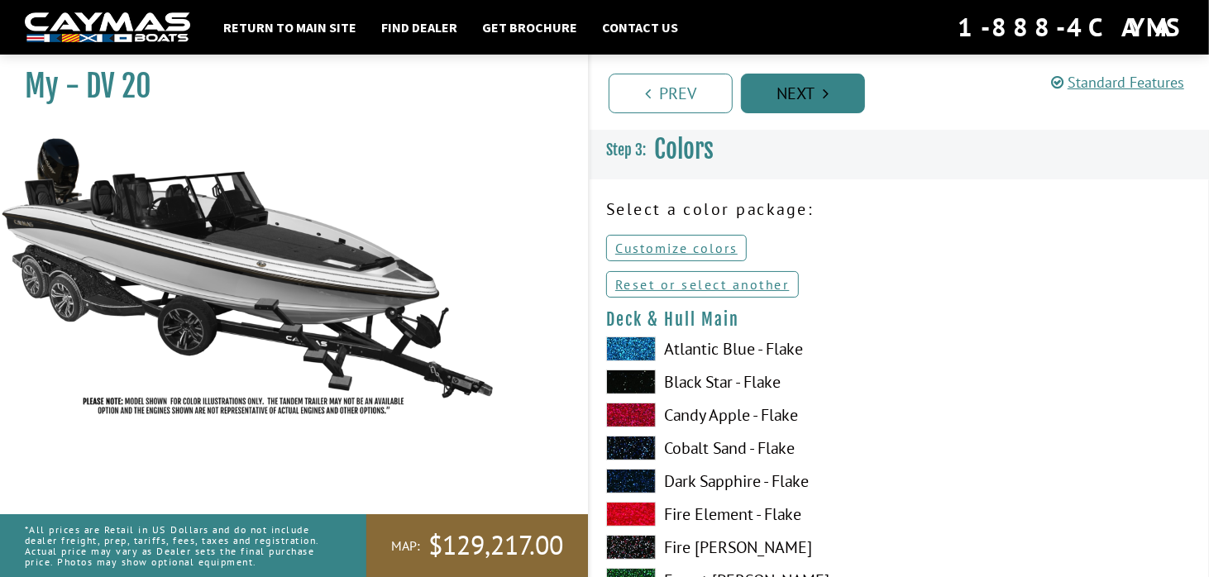
click at [776, 98] on link "Next" at bounding box center [803, 94] width 124 height 40
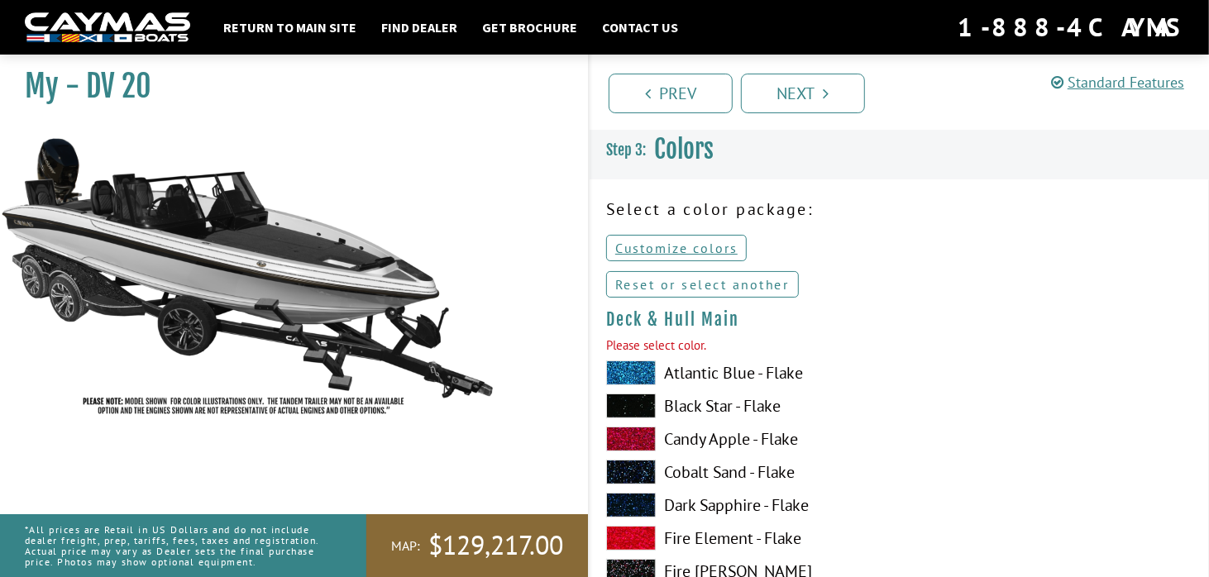
click at [692, 280] on link "Reset or select another" at bounding box center [702, 284] width 193 height 26
click at [644, 285] on link "Reset or select another" at bounding box center [702, 284] width 193 height 26
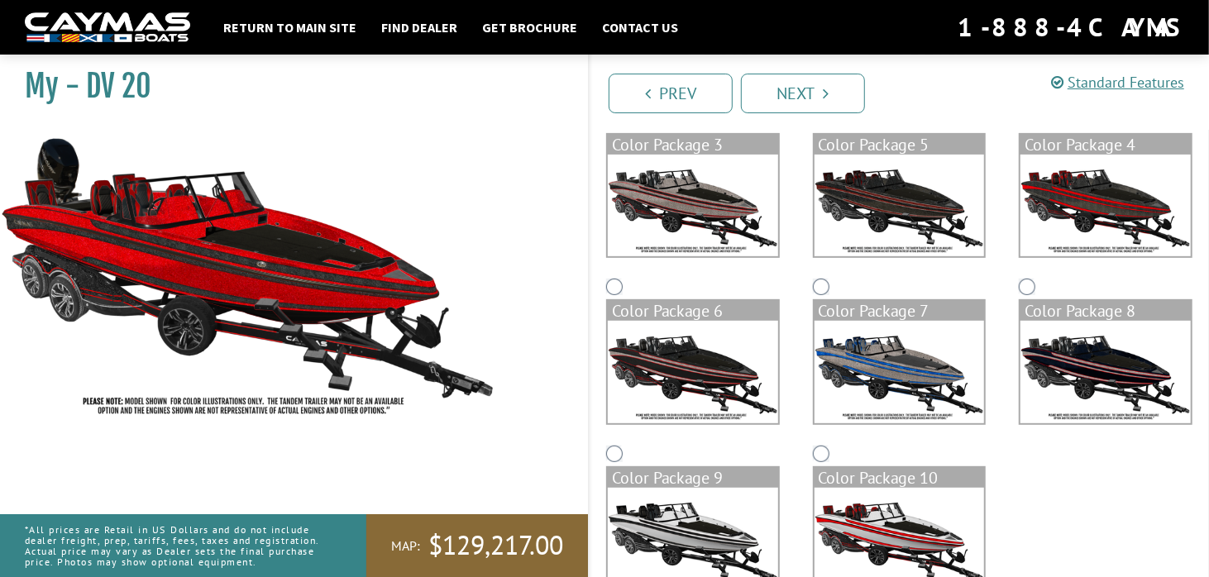
scroll to position [377, 0]
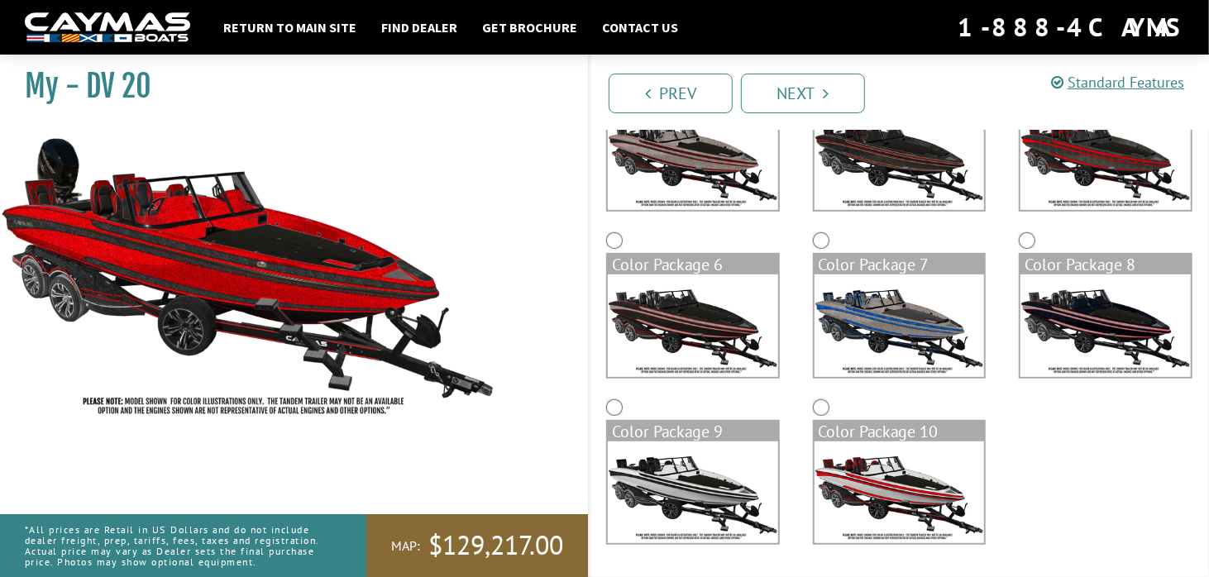
click at [730, 454] on img at bounding box center [693, 493] width 170 height 102
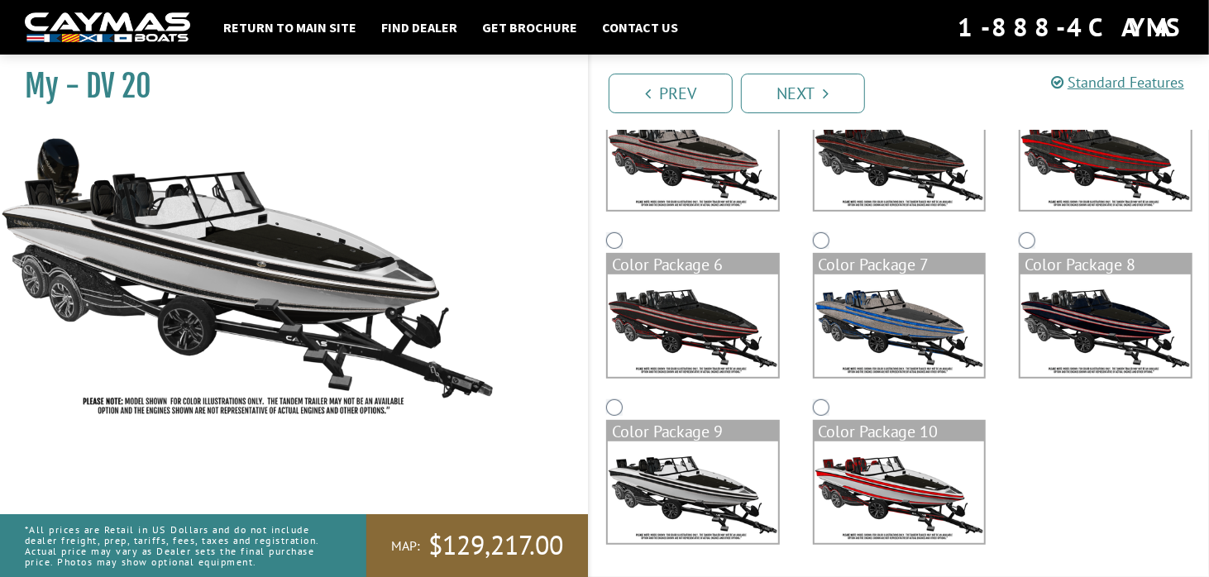
scroll to position [129, 0]
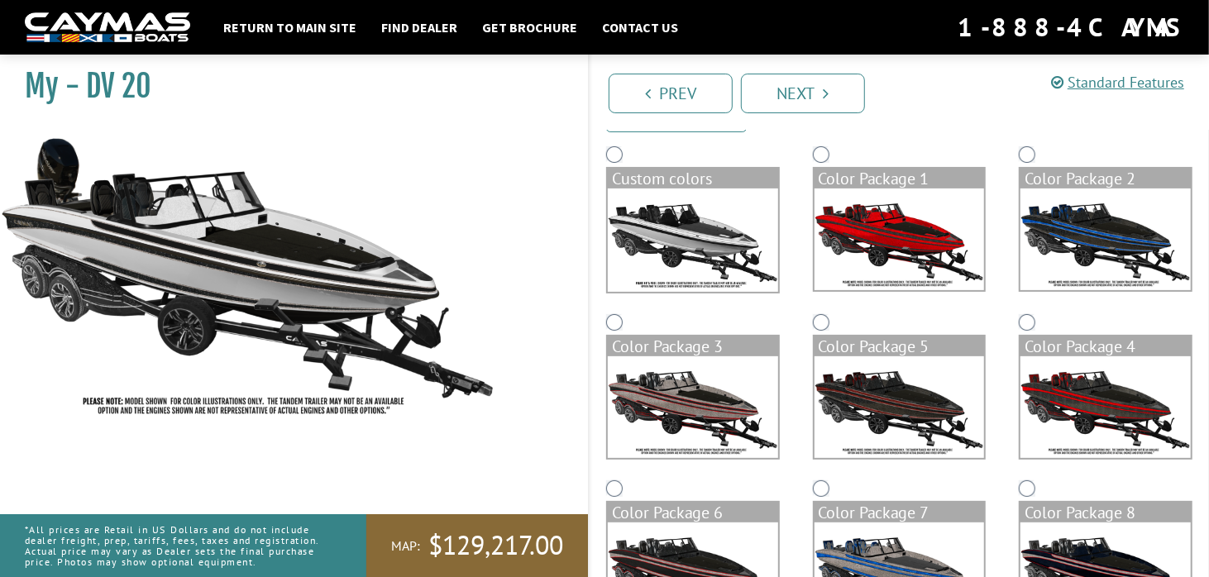
click at [682, 259] on img at bounding box center [693, 240] width 170 height 103
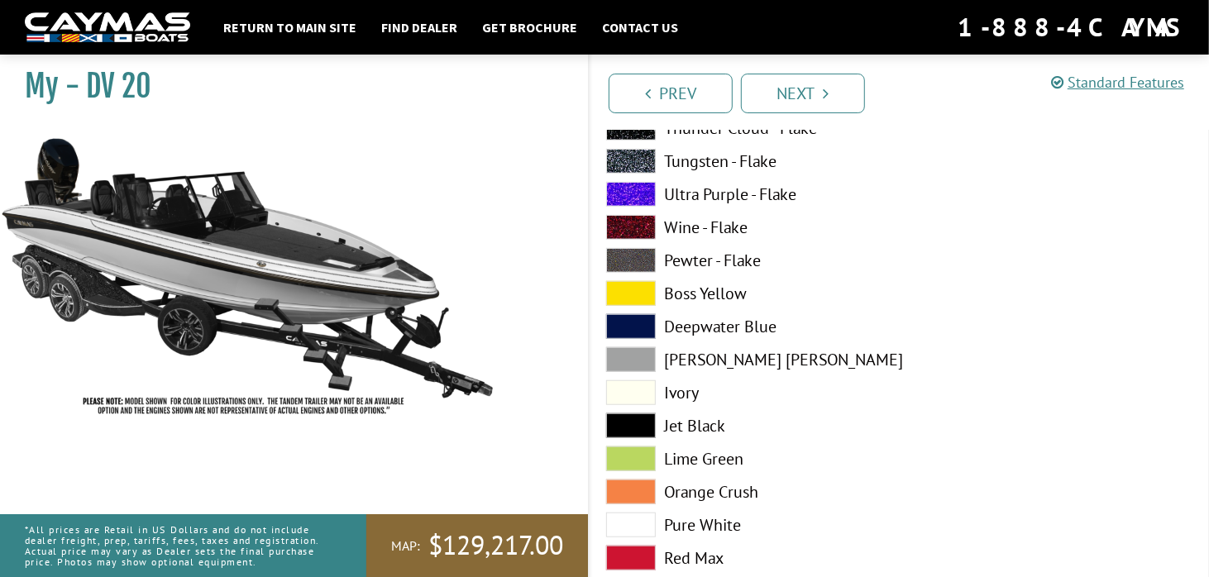
scroll to position [874, 0]
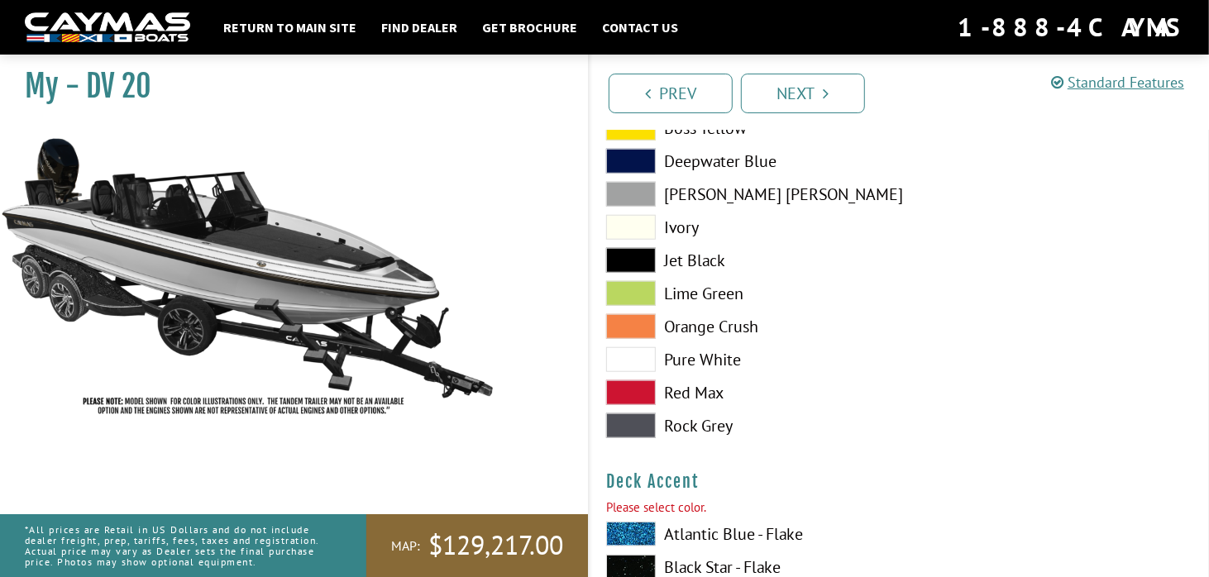
click at [643, 350] on span at bounding box center [631, 359] width 50 height 25
click at [639, 357] on span at bounding box center [631, 359] width 50 height 25
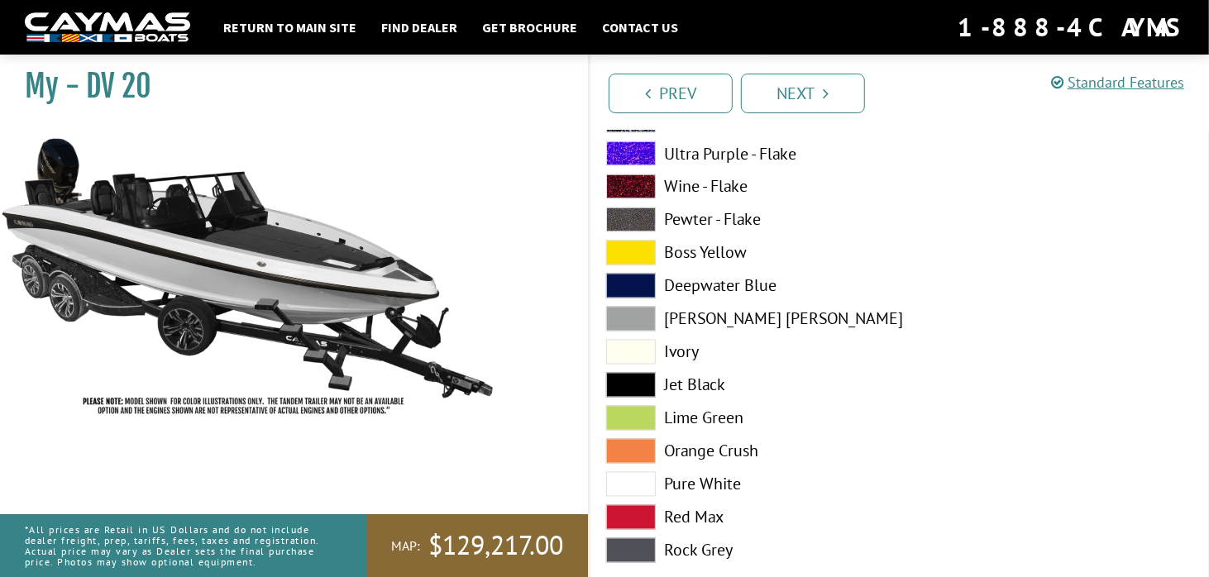
scroll to position [1949, 0]
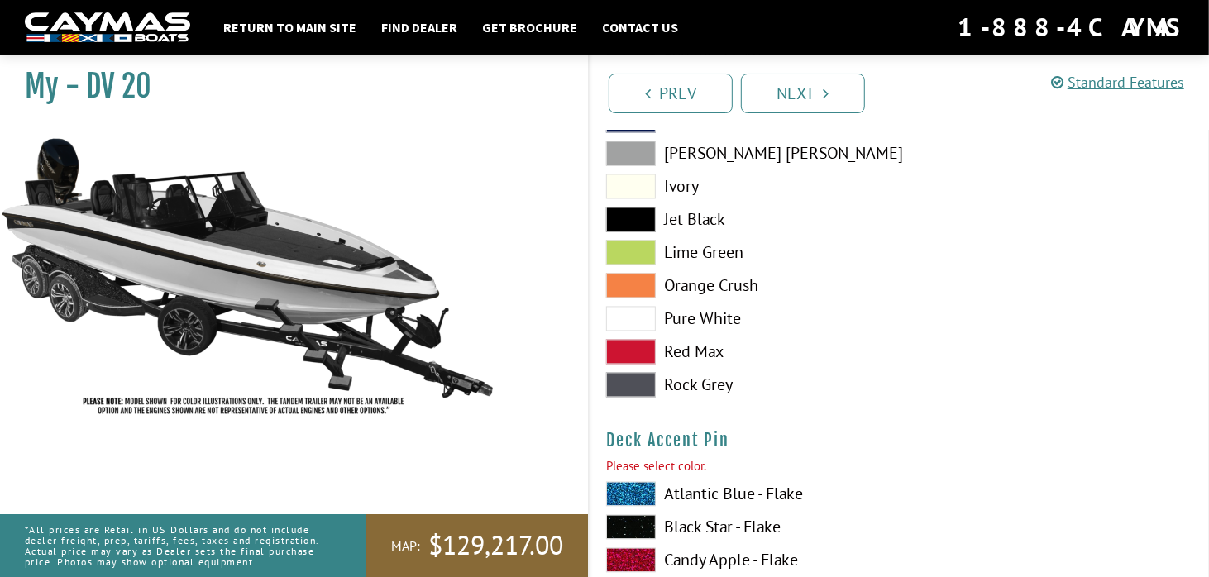
click at [629, 328] on span at bounding box center [631, 319] width 50 height 25
click at [628, 317] on span at bounding box center [631, 319] width 50 height 25
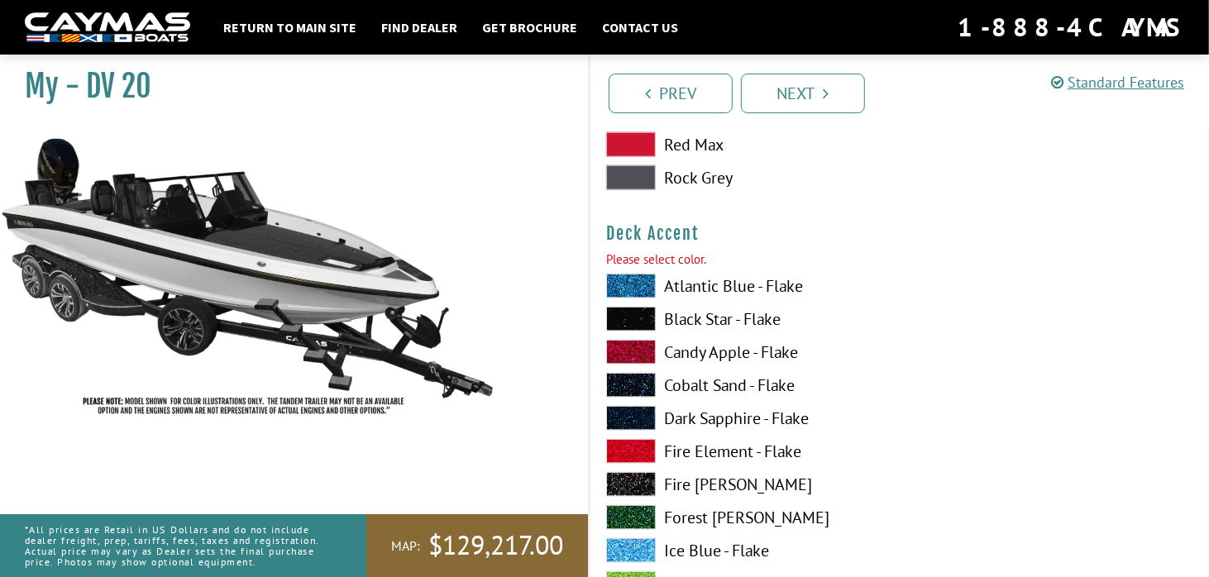
scroll to position [1039, 0]
